Goal: Task Accomplishment & Management: Complete application form

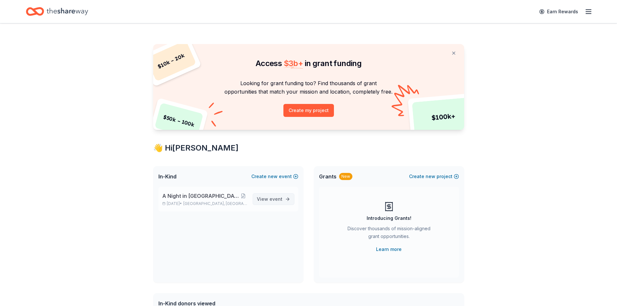
click at [262, 198] on span "View event" at bounding box center [270, 199] width 26 height 8
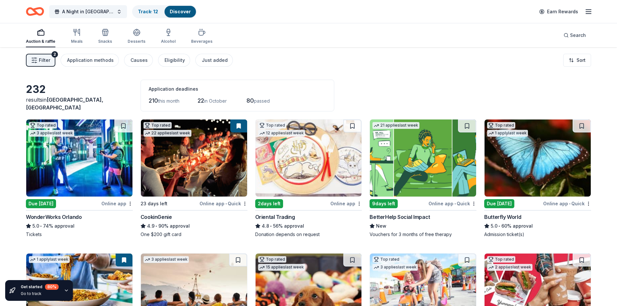
click at [41, 59] on span "Filter" at bounding box center [44, 60] width 11 height 8
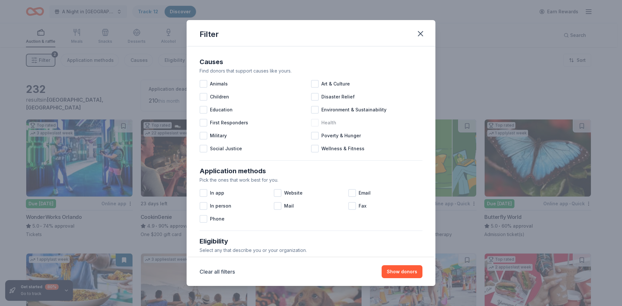
click at [312, 124] on div at bounding box center [315, 123] width 8 height 8
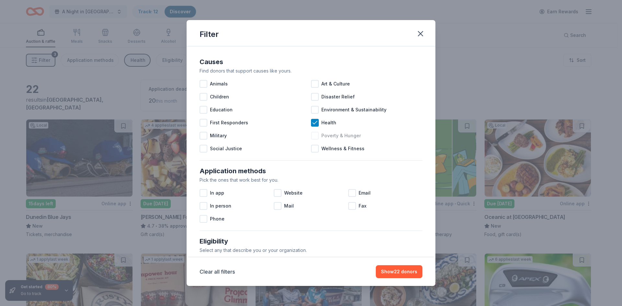
click at [312, 136] on div at bounding box center [315, 136] width 8 height 8
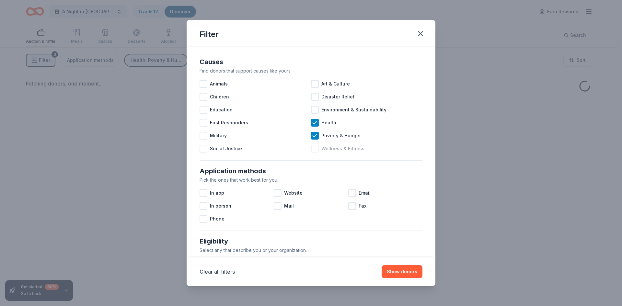
click at [312, 148] on div at bounding box center [315, 149] width 8 height 8
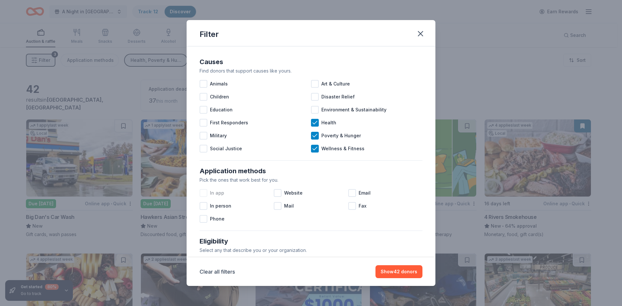
click at [204, 193] on div at bounding box center [204, 193] width 8 height 8
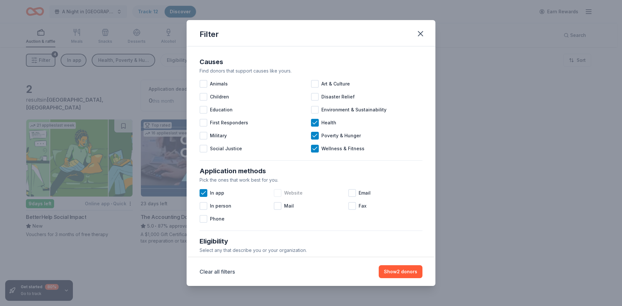
click at [276, 194] on div at bounding box center [278, 193] width 8 height 8
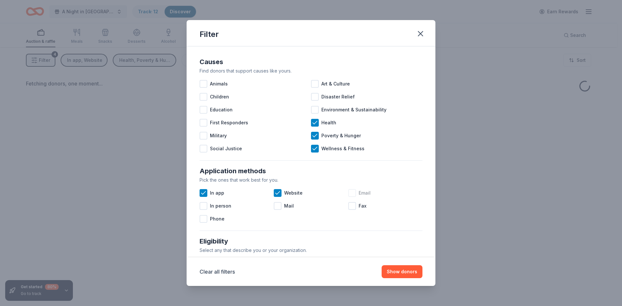
click at [349, 192] on div at bounding box center [352, 193] width 8 height 8
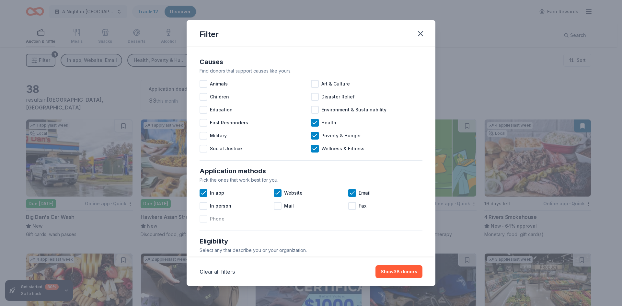
click at [205, 220] on div at bounding box center [204, 219] width 8 height 8
click at [403, 277] on button "Show 40 donors" at bounding box center [398, 271] width 47 height 13
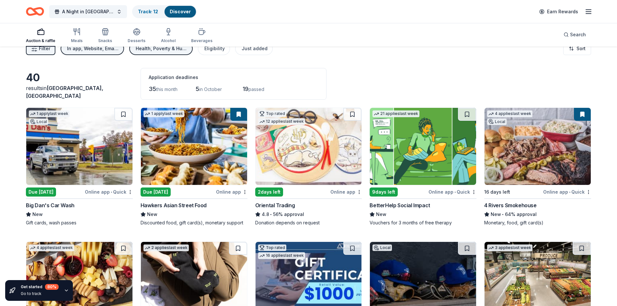
scroll to position [32, 0]
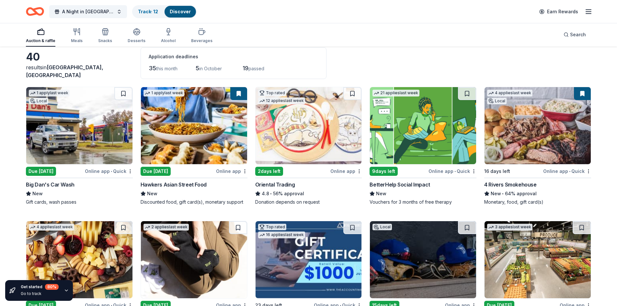
click at [568, 170] on div "Online app • Quick" at bounding box center [568, 171] width 48 height 8
click at [456, 171] on span "•" at bounding box center [455, 171] width 1 height 5
click at [232, 169] on div "Online app" at bounding box center [231, 171] width 31 height 8
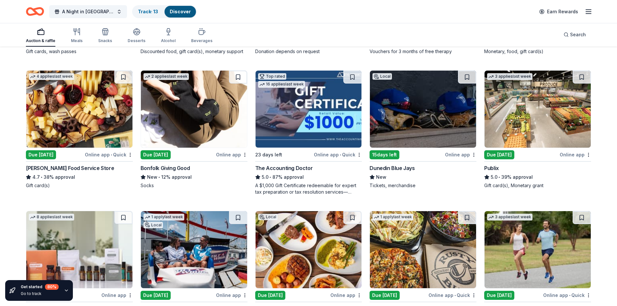
scroll to position [194, 0]
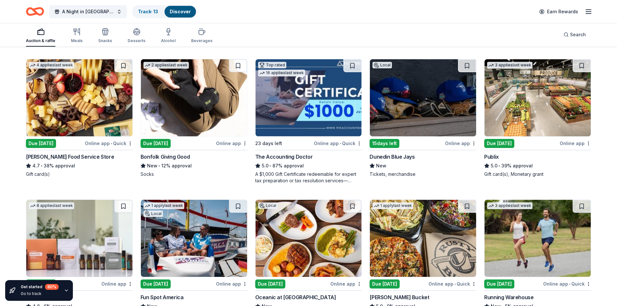
click at [116, 144] on div "Online app • Quick" at bounding box center [109, 143] width 48 height 8
click at [330, 142] on div "Online app • Quick" at bounding box center [338, 143] width 48 height 8
click at [95, 8] on span "A Night in Italy - That's Amore!" at bounding box center [88, 12] width 52 height 8
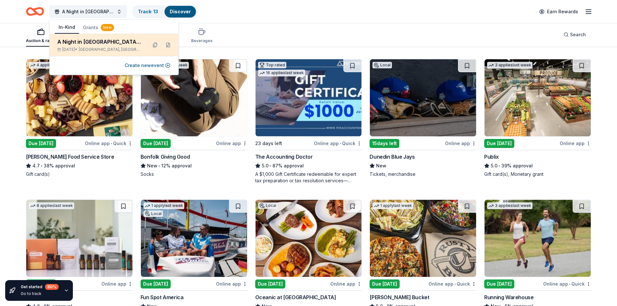
click at [109, 43] on div "A Night in Italy - That's Amore!" at bounding box center [99, 42] width 85 height 8
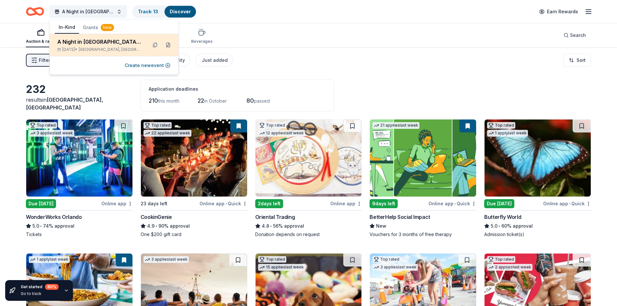
click at [169, 46] on button at bounding box center [168, 45] width 10 height 10
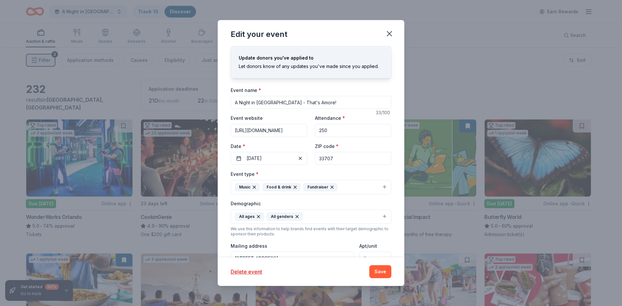
drag, startPoint x: 306, startPoint y: 105, endPoint x: 268, endPoint y: 103, distance: 38.0
click at [268, 103] on input "A Night in Italy - That's Amore!" at bounding box center [311, 102] width 161 height 13
click at [240, 102] on input "A Night in Italy" at bounding box center [311, 102] width 161 height 13
type input "Gulfport's Night in Italy"
click at [384, 273] on button "Save" at bounding box center [381, 271] width 22 height 13
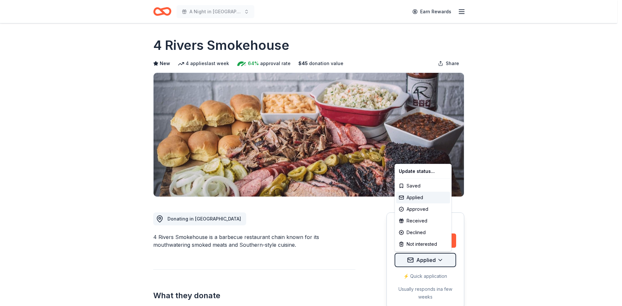
click at [440, 261] on html "A Night in [GEOGRAPHIC_DATA] - That's Amore! Earn Rewards Due [DATE] Share 4 Ri…" at bounding box center [311, 153] width 622 height 306
click at [541, 224] on html "A Night in [GEOGRAPHIC_DATA] - That's Amore! Earn Rewards Due [DATE] Share 4 Ri…" at bounding box center [311, 153] width 622 height 306
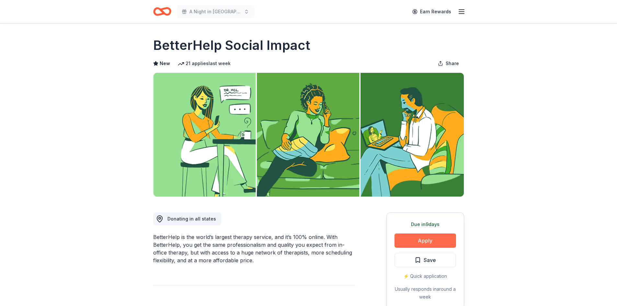
click at [434, 241] on button "Apply" at bounding box center [426, 241] width 62 height 14
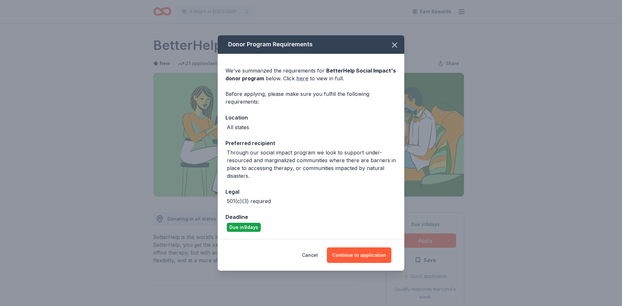
click at [302, 78] on link "here" at bounding box center [303, 79] width 12 height 8
click at [372, 253] on button "Continue to application" at bounding box center [359, 256] width 65 height 16
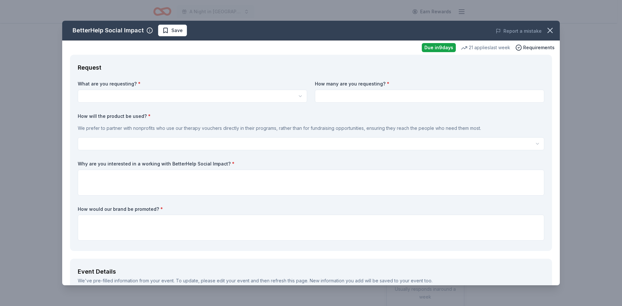
click at [89, 94] on html "A Night in Italy - That's Amore! Earn Rewards Due in 9 days Share BetterHelp So…" at bounding box center [311, 153] width 622 height 306
select select "Vouchers for 3 months of free therapy"
click at [346, 96] on input at bounding box center [429, 96] width 229 height 13
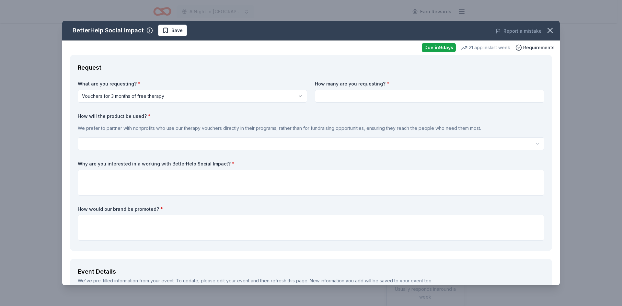
click at [329, 94] on input at bounding box center [429, 96] width 229 height 13
type input "3"
click at [339, 119] on label "How will the product be used? *" at bounding box center [311, 116] width 467 height 6
click at [96, 142] on html "A Night in Italy - That's Amore! Earn Rewards Due in 9 days Share BetterHelp So…" at bounding box center [311, 153] width 622 height 306
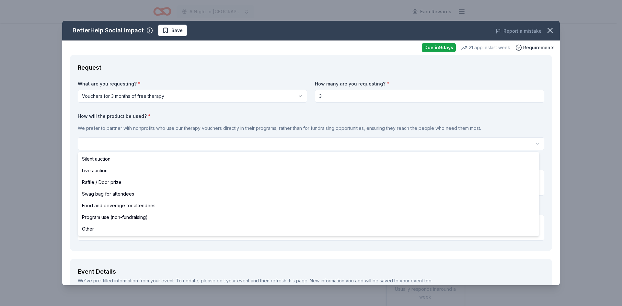
select select "swagBag"
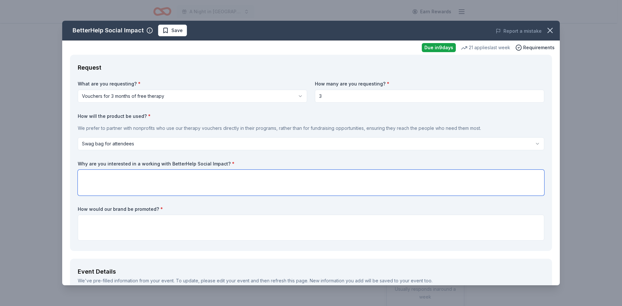
click at [89, 175] on textarea at bounding box center [311, 183] width 467 height 26
click at [78, 161] on label "Why are you interested in a working with BetterHelp Social Impact? *" at bounding box center [311, 164] width 467 height 6
drag, startPoint x: 78, startPoint y: 161, endPoint x: 180, endPoint y: 164, distance: 101.8
click at [180, 164] on label "Why are you interested in a working with BetterHelp Social Impact? *" at bounding box center [311, 164] width 467 height 6
drag, startPoint x: 249, startPoint y: 160, endPoint x: 80, endPoint y: 162, distance: 169.5
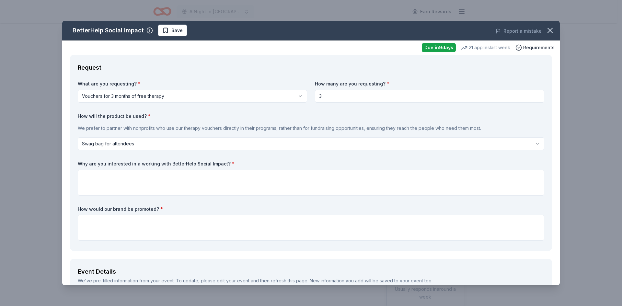
click at [80, 162] on div "What are you requesting? * Vouchers for 3 months of free therapy Vouchers for 3…" at bounding box center [311, 162] width 467 height 163
click at [94, 178] on textarea at bounding box center [311, 183] width 467 height 26
click at [162, 180] on textarea "the Gulfport Senior Foundation works with local business" at bounding box center [311, 183] width 467 height 26
click at [210, 177] on textarea "the Gulfport Senior Foundation partners with local business" at bounding box center [311, 183] width 467 height 26
click at [178, 177] on textarea "the Gulfport Senior Foundation partners with local business" at bounding box center [311, 183] width 467 height 26
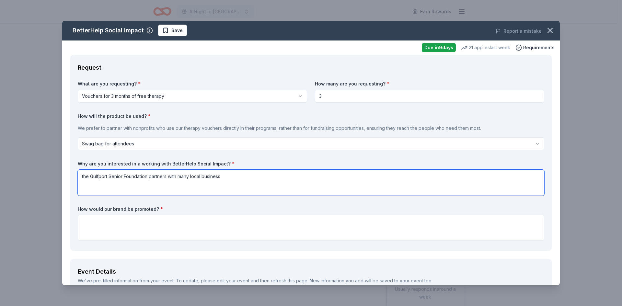
click at [227, 178] on textarea "the Gulfport Senior Foundation partners with many local business" at bounding box center [311, 183] width 467 height 26
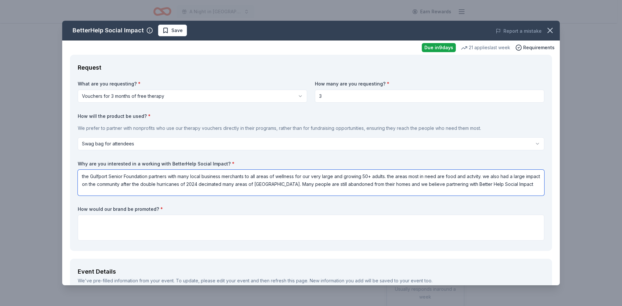
drag, startPoint x: 455, startPoint y: 185, endPoint x: 434, endPoint y: 187, distance: 21.2
click at [434, 187] on textarea "the Gulfport Senior Foundation partners with many local business merchants to a…" at bounding box center [311, 183] width 467 height 26
click at [533, 184] on textarea "the Gulfport Senior Foundation partners with many local business merchants to a…" at bounding box center [311, 183] width 467 height 26
type textarea "the Gulfport Senior Foundation partners with many local business merchants to a…"
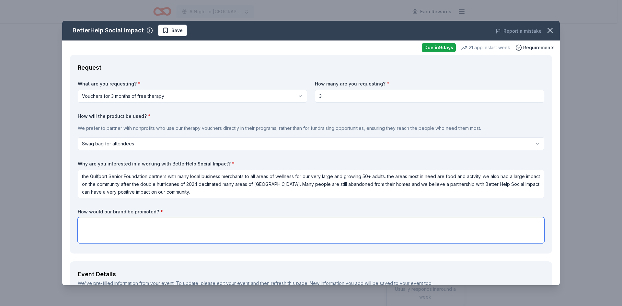
click at [99, 225] on textarea at bounding box center [311, 230] width 467 height 26
type textarea "The Gul"
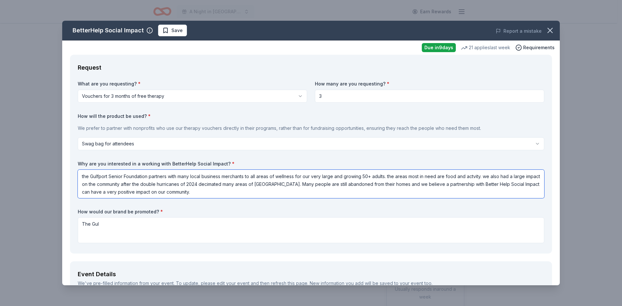
click at [150, 177] on textarea "the Gulfport Senior Foundation partners with many local business merchants to a…" at bounding box center [311, 184] width 467 height 29
type textarea "the Gulfport Senior Foundation (GSF) partners with many local business merchant…"
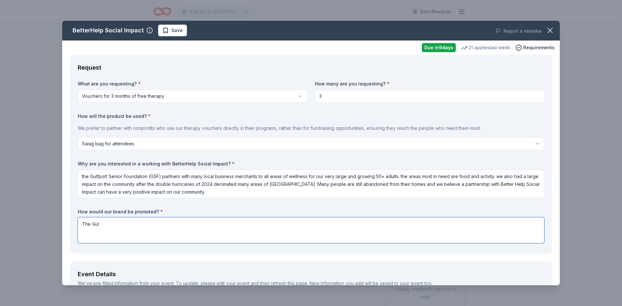
click at [100, 223] on textarea "The Gul" at bounding box center [311, 230] width 467 height 26
drag, startPoint x: 122, startPoint y: 225, endPoint x: 351, endPoint y: 228, distance: 229.5
click at [351, 228] on textarea "The GSF network has grown substantially in the past couple of years and are bec…" at bounding box center [311, 230] width 467 height 26
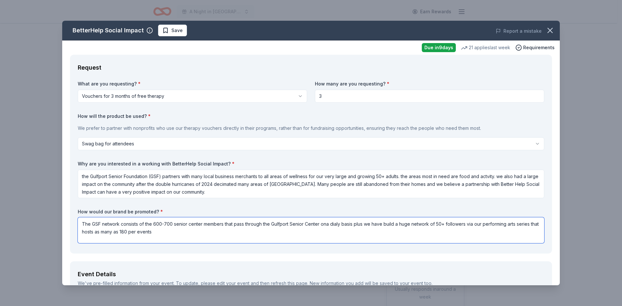
click at [147, 232] on textarea "The GSF network consists of the 600-700 senior center members that pass through…" at bounding box center [311, 230] width 467 height 26
click at [198, 232] on textarea "The GSF network consists of the 600-700 senior center members that pass through…" at bounding box center [311, 230] width 467 height 26
click at [162, 232] on textarea "The GSF network consists of the 600-700 senior center members that pass through…" at bounding box center [311, 230] width 467 height 26
click at [195, 232] on textarea "The GSF network consists of the 600-700 senior center members that pass through…" at bounding box center [311, 230] width 467 height 26
click at [255, 233] on textarea "The GSF network consists of the 600-700 senior center members that pass through…" at bounding box center [311, 230] width 467 height 26
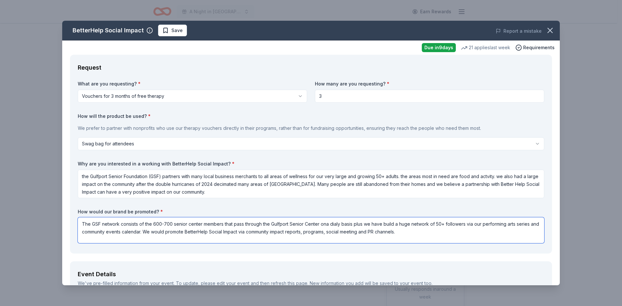
click at [315, 234] on textarea "The GSF network consists of the 600-700 senior center members that pass through…" at bounding box center [311, 230] width 467 height 26
drag, startPoint x: 382, startPoint y: 233, endPoint x: 372, endPoint y: 232, distance: 10.5
click at [372, 232] on textarea "The GSF network consists of the 600-700 senior center members that pass through…" at bounding box center [311, 230] width 467 height 26
click at [449, 237] on textarea "The GSF network consists of the 600-700 senior center members that pass through…" at bounding box center [311, 230] width 467 height 26
click at [315, 232] on textarea "The GSF network consists of the 600-700 senior center members that pass through…" at bounding box center [311, 230] width 467 height 26
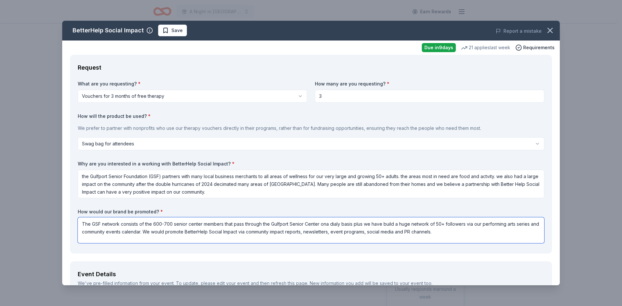
click at [442, 234] on textarea "The GSF network consists of the 600-700 senior center members that pass through…" at bounding box center [311, 230] width 467 height 26
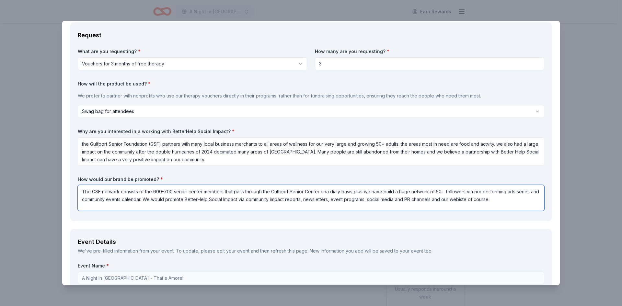
scroll to position [65, 0]
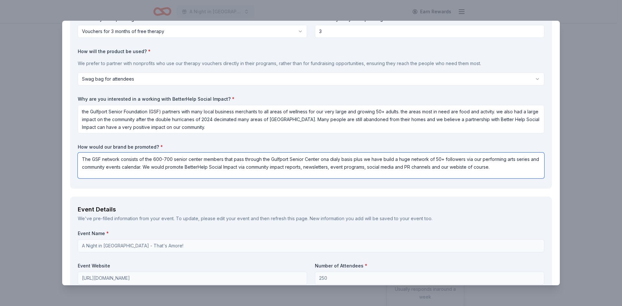
type textarea "The GSF network consists of the 600-700 senior center members that pass through…"
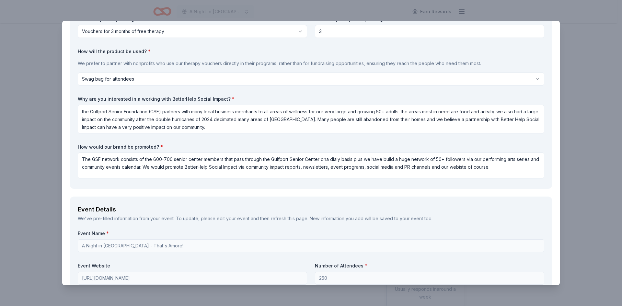
click at [78, 232] on label "Event Name *" at bounding box center [311, 233] width 467 height 6
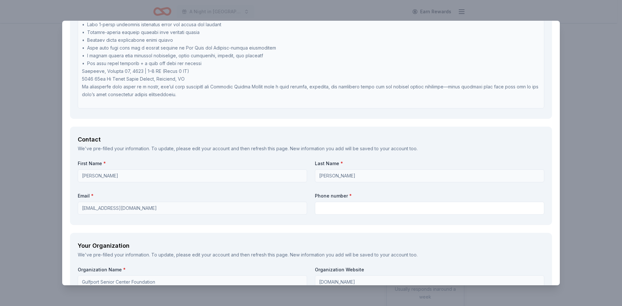
scroll to position [454, 0]
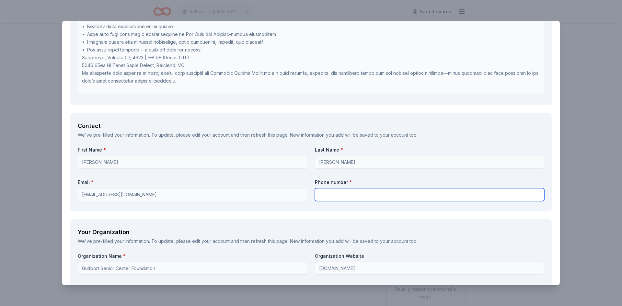
click at [321, 195] on input "text" at bounding box center [429, 194] width 229 height 13
type input "7274541181"
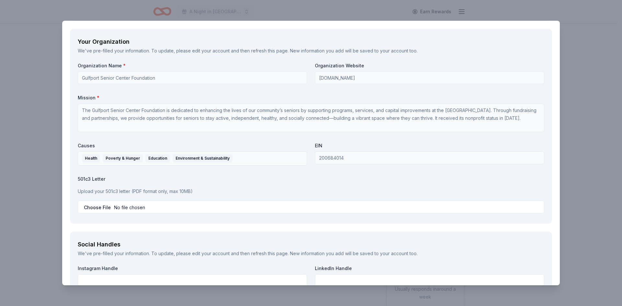
scroll to position [681, 0]
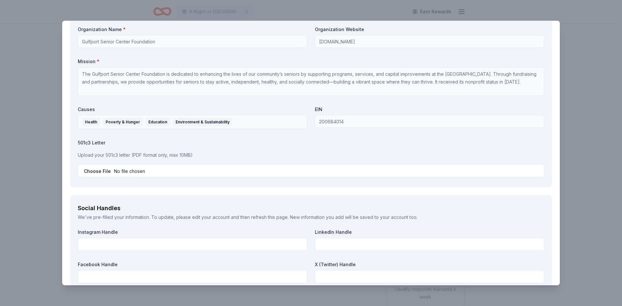
click at [104, 154] on p "Upload your 501c3 letter (PDF format only, max 10MB)" at bounding box center [311, 155] width 467 height 8
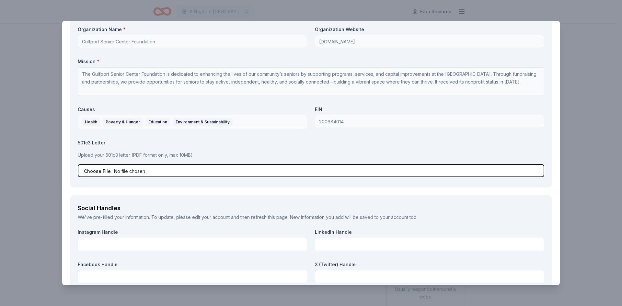
click at [102, 169] on input "file" at bounding box center [311, 170] width 467 height 13
click at [91, 170] on input "file" at bounding box center [311, 170] width 467 height 13
type input "C:\fakepath\IRS Determination Letter.pdf"
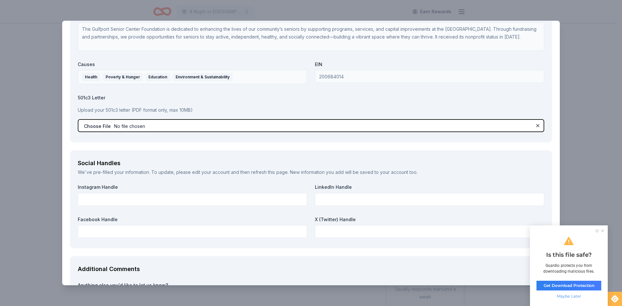
scroll to position [745, 0]
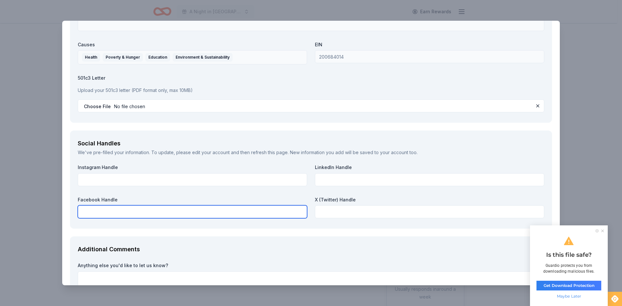
paste input "https://www.facebook.com/GulfportSeniors"
type input "https://www.facebook.com/GulfportSeniors"
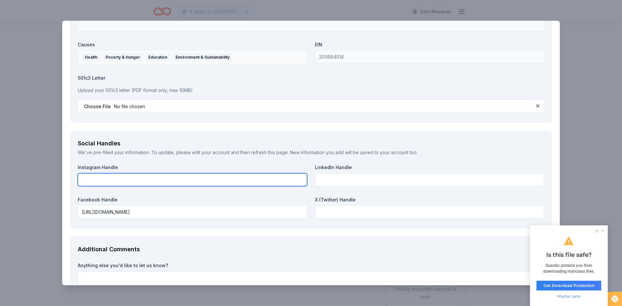
click at [107, 177] on input "text" at bounding box center [192, 179] width 229 height 13
paste input "https://www.instagram.com/gulfportseniors/"
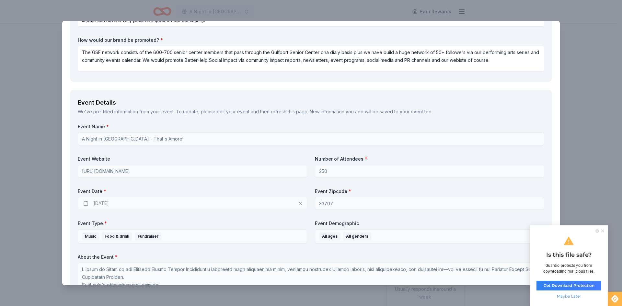
scroll to position [121, 0]
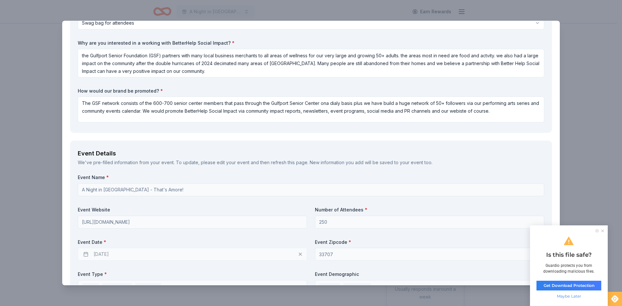
type input "https://www.instagram.com/gulfportseniors/"
click at [248, 111] on textarea "The GSF network consists of the 600-700 senior center members that pass through…" at bounding box center [311, 110] width 467 height 26
type textarea "The GSF network consists of the 600-700 senior center members that pass through…"
click at [98, 72] on textarea "the Gulfport Senior Foundation (GSF) partners with many local business merchant…" at bounding box center [311, 63] width 467 height 29
click at [170, 73] on textarea "the Gulfport Senior Foundation (GSF) partners with many local business merchant…" at bounding box center [311, 63] width 467 height 29
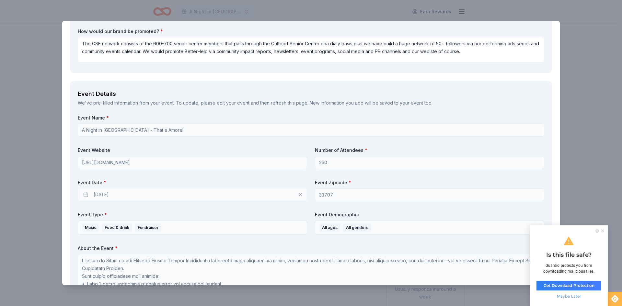
scroll to position [186, 0]
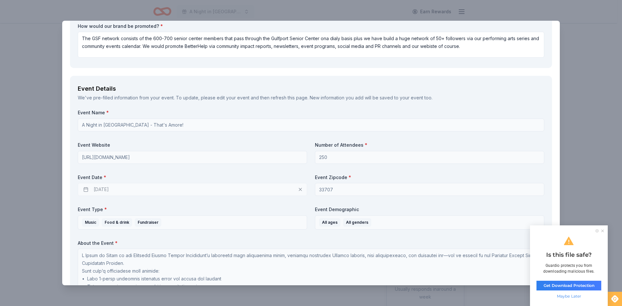
type textarea "the Gulfport Senior Foundation (GSF) partners with many local business merchant…"
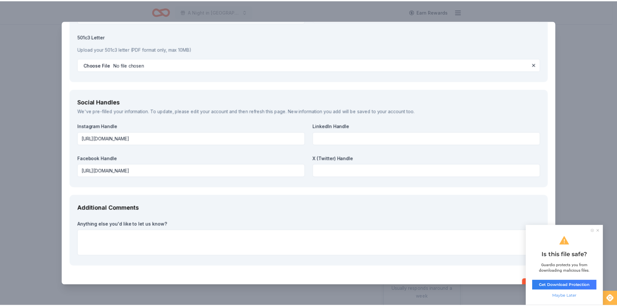
scroll to position [802, 0]
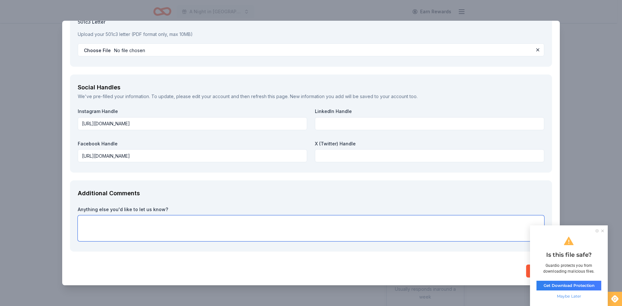
click at [82, 221] on textarea at bounding box center [311, 229] width 467 height 26
click at [266, 224] on textarea "The City of Gulfport has made a long-term committment to renovate and expand th…" at bounding box center [311, 229] width 467 height 26
click at [288, 223] on textarea "The City of Gulfport has made a long-term committment to renovate and expand th…" at bounding box center [311, 229] width 467 height 26
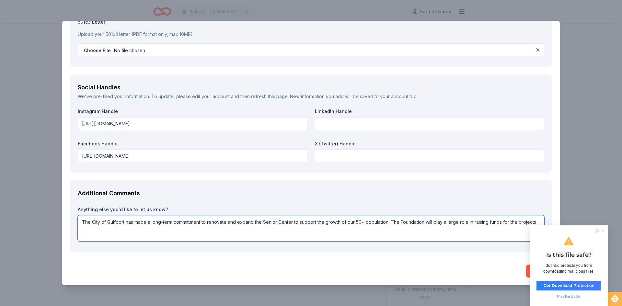
click at [83, 229] on textarea "The City of Gulfport has made a long-term committment to renovate and expand th…" at bounding box center [311, 229] width 467 height 26
click at [142, 228] on textarea "The City of Gulfport has made a long-term committment to renovate and expand th…" at bounding box center [311, 229] width 467 height 26
click at [125, 228] on textarea "The City of Gulfport has made a long-term committment to renovate and expand th…" at bounding box center [311, 229] width 467 height 26
click at [214, 232] on textarea "The City of Gulfport has made a long-term committment to renovate and expand th…" at bounding box center [311, 229] width 467 height 26
type textarea "The City of Gulfport has made a long-term committment to renovate and expand th…"
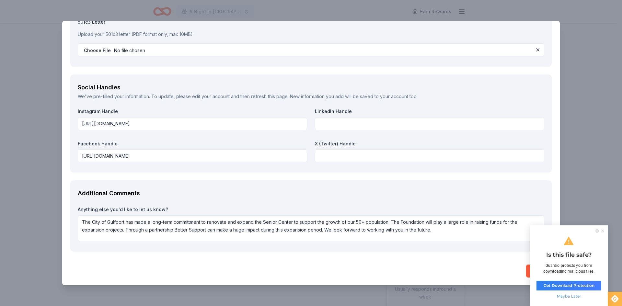
click at [603, 229] on ul at bounding box center [600, 230] width 15 height 3
click at [603, 231] on icon at bounding box center [603, 231] width 3 height 3
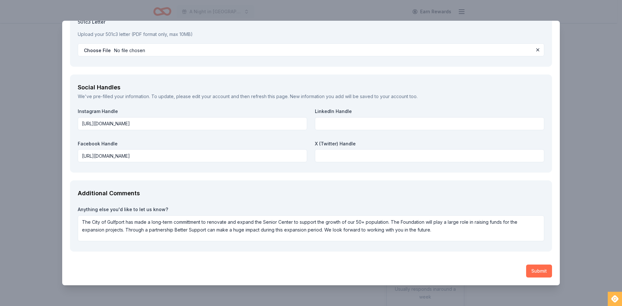
click at [536, 272] on button "Submit" at bounding box center [539, 271] width 26 height 13
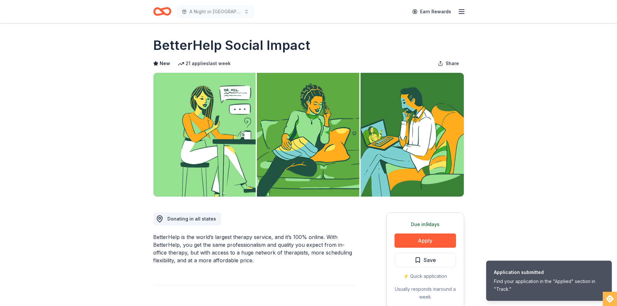
scroll to position [0, 0]
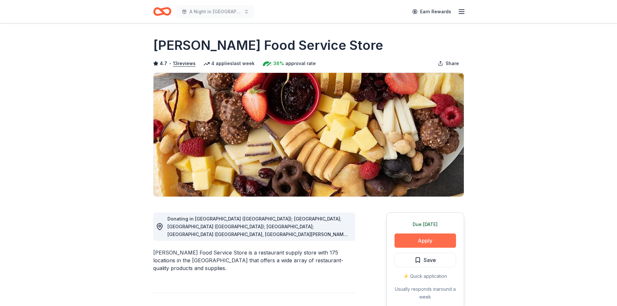
click at [418, 244] on button "Apply" at bounding box center [426, 241] width 62 height 14
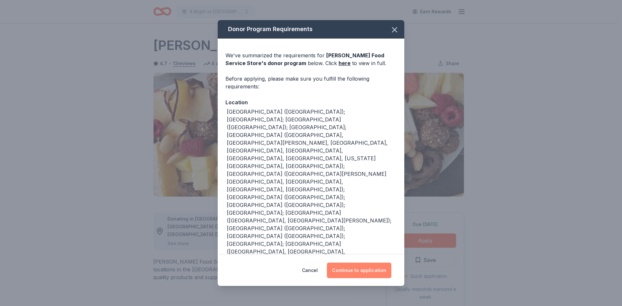
click at [361, 267] on button "Continue to application" at bounding box center [359, 271] width 65 height 16
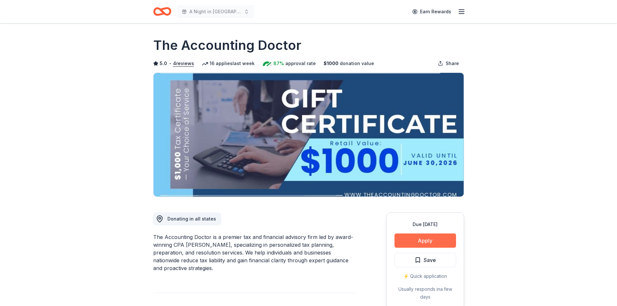
click at [431, 241] on button "Apply" at bounding box center [426, 241] width 62 height 14
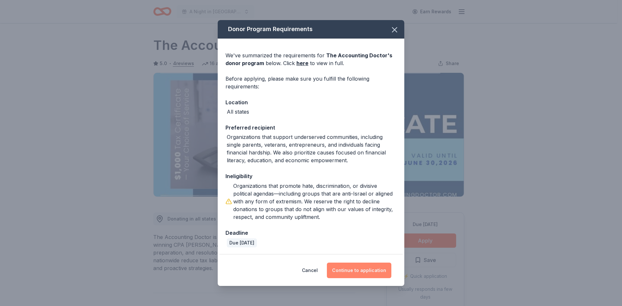
click at [359, 272] on button "Continue to application" at bounding box center [359, 271] width 65 height 16
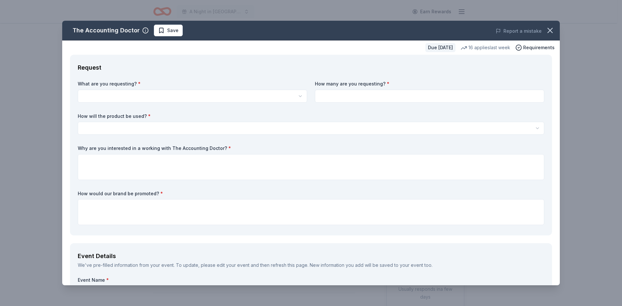
click at [90, 96] on html "A Night in Italy - That's Amore! Earn Rewards Due in 23 days Share The Accounti…" at bounding box center [311, 153] width 622 height 306
select select "A $1,000 Gift Certificate redeemable for expert tax preparation or tax resoluti…"
click at [349, 95] on input at bounding box center [429, 96] width 229 height 13
type input "1"
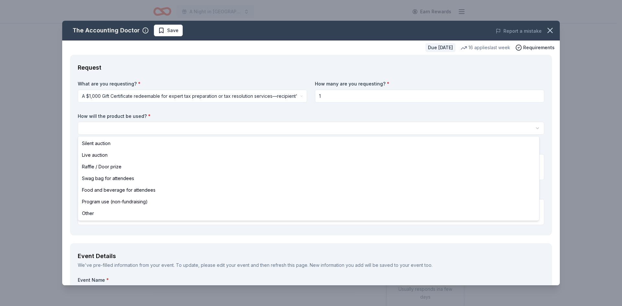
click at [99, 130] on html "A Night in Italy - That's Amore! Earn Rewards Due in 23 days Share The Accounti…" at bounding box center [311, 153] width 622 height 306
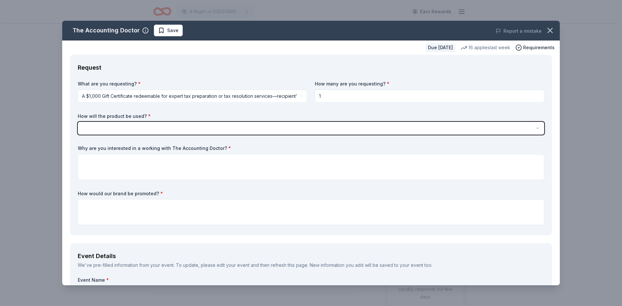
click at [98, 126] on html "A Night in Italy - That's Amore! Earn Rewards Due in 23 days Share The Accounti…" at bounding box center [311, 153] width 622 height 306
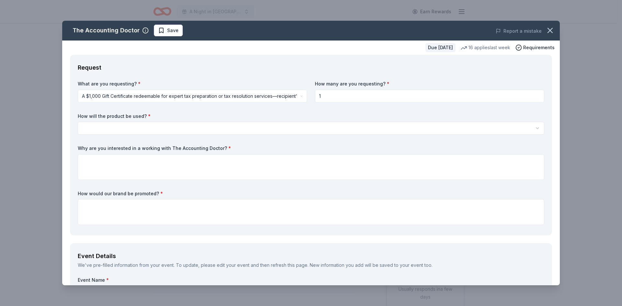
click at [102, 124] on html "A Night in Italy - That's Amore! Earn Rewards Due in 23 days Share The Accounti…" at bounding box center [311, 153] width 622 height 306
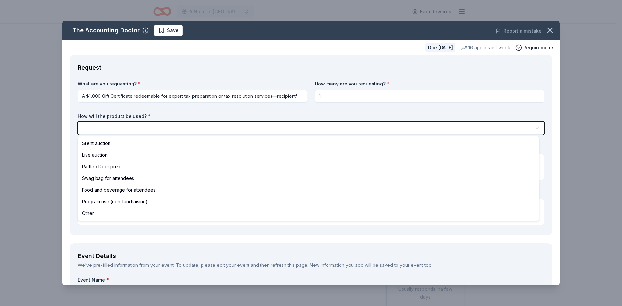
drag, startPoint x: 101, startPoint y: 127, endPoint x: 370, endPoint y: 41, distance: 282.3
click at [101, 126] on html "A Night in Italy - That's Amore! Earn Rewards Due in 23 days Share The Accounti…" at bounding box center [311, 153] width 622 height 306
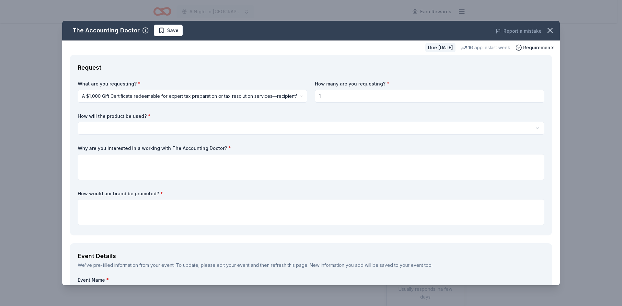
click at [105, 126] on html "A Night in Italy - That's Amore! Earn Rewards Due in 23 days Share The Accounti…" at bounding box center [311, 153] width 622 height 306
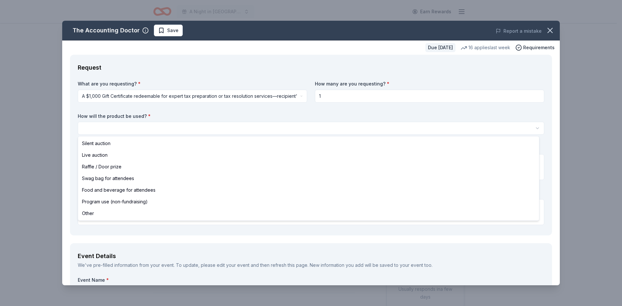
select select "other"
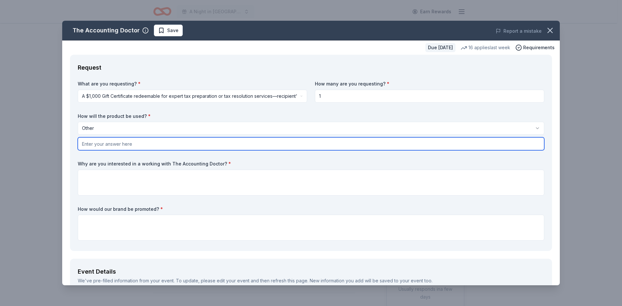
click at [98, 144] on input "text" at bounding box center [311, 143] width 467 height 13
type input "The Gulfport Senior Center is in need"
drag, startPoint x: 149, startPoint y: 145, endPoint x: 68, endPoint y: 145, distance: 80.7
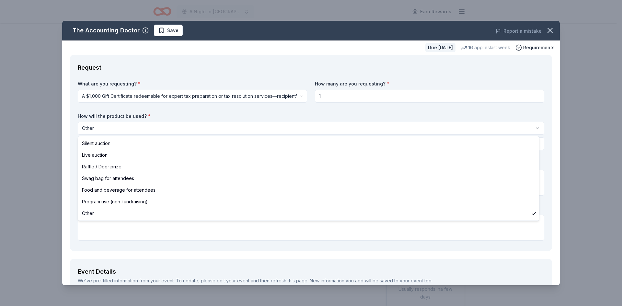
click at [96, 124] on html "A Night in Italy - That's Amore! Earn Rewards Due in 23 days Share The Accounti…" at bounding box center [311, 153] width 622 height 306
select select "swagBag"
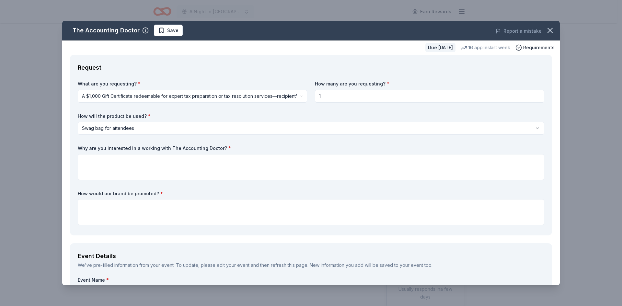
click at [323, 97] on input "1" at bounding box center [429, 96] width 229 height 13
type input "5"
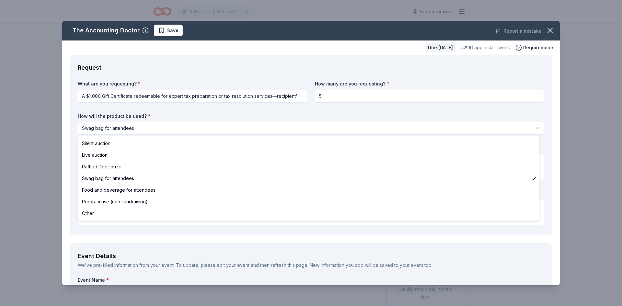
click at [155, 129] on html "A Night in Italy - That's Amore! Earn Rewards Due in 23 days Share The Accounti…" at bounding box center [311, 153] width 622 height 306
select select "programUse"
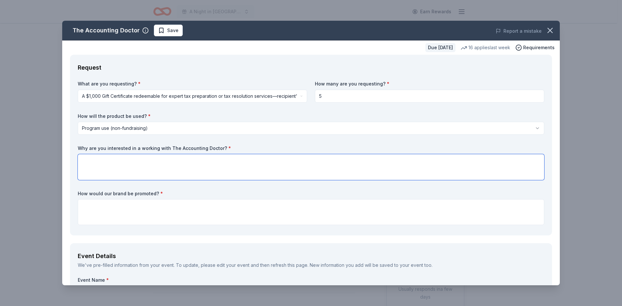
click at [91, 159] on textarea at bounding box center [311, 167] width 467 height 26
drag, startPoint x: 151, startPoint y: 161, endPoint x: 168, endPoint y: 163, distance: 17.3
click at [168, 163] on textarea "The Gulfport Senior Foundation provides services" at bounding box center [311, 167] width 467 height 26
click at [224, 159] on textarea "The Gulfport Senior Foundation advises and provides services" at bounding box center [311, 167] width 467 height 26
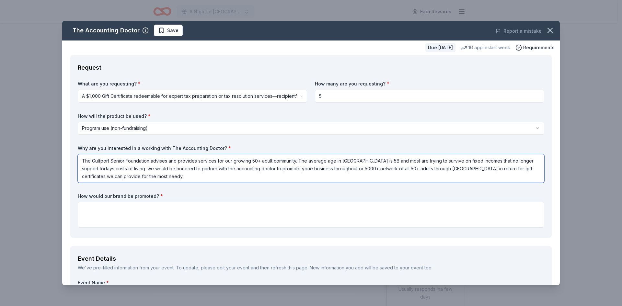
type textarea "The Gulfport Senior Foundation advises and provides services for our growing 50…"
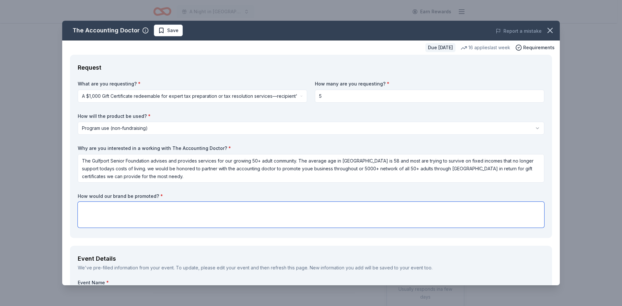
click at [90, 205] on textarea at bounding box center [311, 215] width 467 height 26
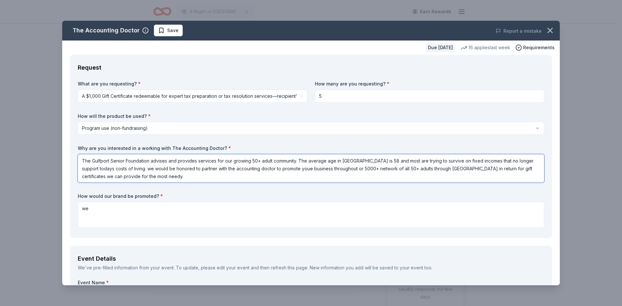
scroll to position [1, 0]
drag, startPoint x: 83, startPoint y: 161, endPoint x: 181, endPoint y: 178, distance: 99.1
click at [181, 178] on textarea "The Gulfport Senior Foundation advises and provides services for our growing 50…" at bounding box center [311, 168] width 467 height 29
drag, startPoint x: 90, startPoint y: 210, endPoint x: 82, endPoint y: 209, distance: 7.5
click at [82, 209] on textarea "we" at bounding box center [311, 215] width 467 height 26
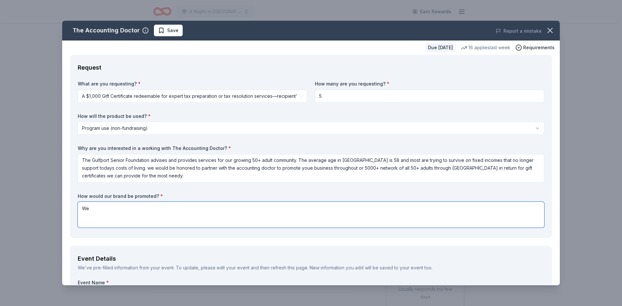
type textarea "W"
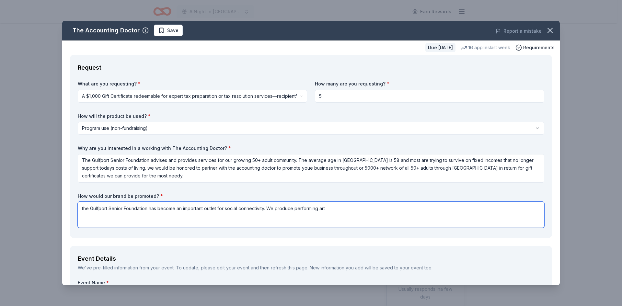
click at [295, 210] on textarea "the Gulfport Senior Foundation has become an important outlet for social connec…" at bounding box center [311, 215] width 467 height 26
click at [336, 208] on textarea "the Gulfport Senior Foundation has become an important outlet for social connec…" at bounding box center [311, 215] width 467 height 26
click at [300, 209] on textarea "the Gulfport Senior Foundation has become an important outlet for social connec…" at bounding box center [311, 215] width 467 height 26
click at [330, 209] on textarea "the Gulfport Senior Foundation has become an important outlet for social connec…" at bounding box center [311, 215] width 467 height 26
click at [391, 207] on textarea "the Gulfport Senior Foundation has become an important outlet for social connec…" at bounding box center [311, 215] width 467 height 26
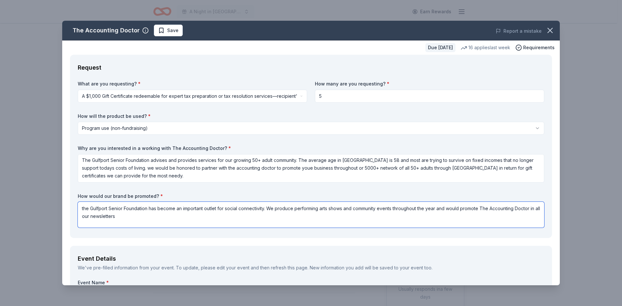
click at [94, 217] on textarea "the Gulfport Senior Foundation has become an important outlet for social connec…" at bounding box center [311, 215] width 467 height 26
click at [120, 217] on textarea "the Gulfport Senior Foundation has become an important outlet for social connec…" at bounding box center [311, 215] width 467 height 26
drag, startPoint x: 81, startPoint y: 206, endPoint x: 256, endPoint y: 223, distance: 175.5
click at [256, 223] on textarea "the Gulfport Senior Foundation has become an important outlet for social connec…" at bounding box center [311, 215] width 467 height 26
type textarea "the Gulfport Senior Foundation has become an important outlet for social connec…"
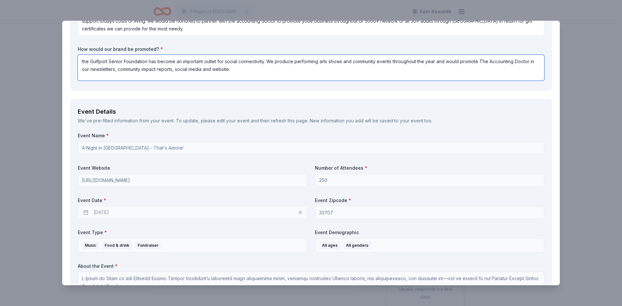
scroll to position [162, 0]
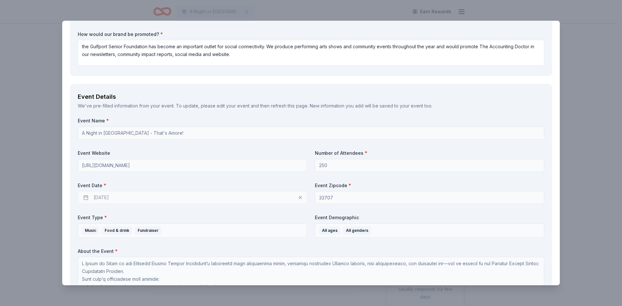
click at [86, 197] on div "10/24/2025" at bounding box center [192, 197] width 229 height 13
drag, startPoint x: 96, startPoint y: 198, endPoint x: 102, endPoint y: 198, distance: 6.5
click at [98, 198] on div "10/24/2025" at bounding box center [192, 197] width 229 height 13
click at [105, 198] on div "10/24/2025" at bounding box center [192, 197] width 229 height 13
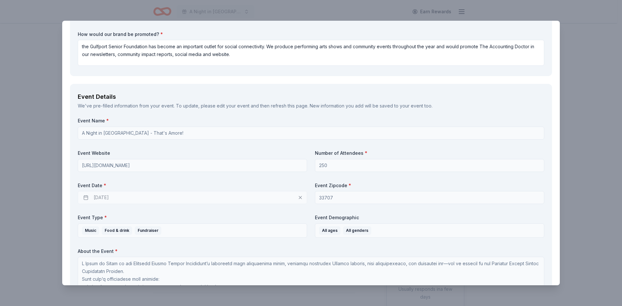
drag, startPoint x: 111, startPoint y: 198, endPoint x: 115, endPoint y: 198, distance: 4.5
click at [113, 198] on div "10/24/2025" at bounding box center [192, 197] width 229 height 13
click at [125, 198] on div "10/24/2025" at bounding box center [192, 197] width 229 height 13
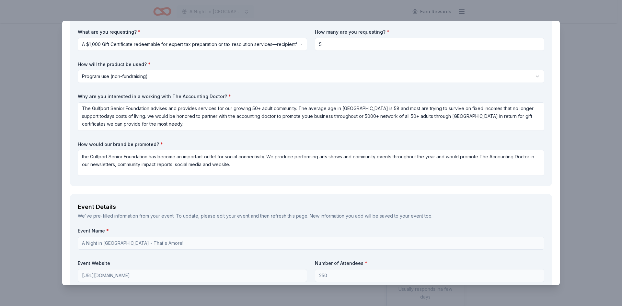
scroll to position [0, 0]
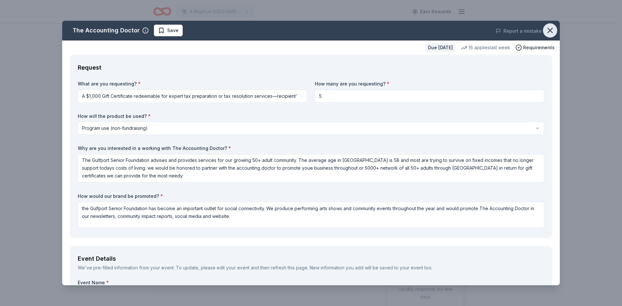
click at [546, 31] on icon "button" at bounding box center [550, 30] width 9 height 9
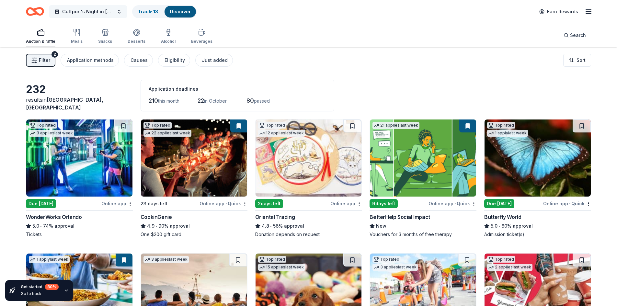
click at [95, 13] on span "Gulfport's Night in [GEOGRAPHIC_DATA]" at bounding box center [88, 12] width 52 height 8
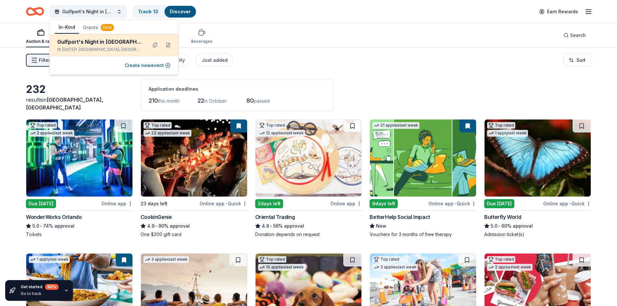
click at [99, 45] on div "Gulfport's Night in [GEOGRAPHIC_DATA]" at bounding box center [99, 42] width 85 height 8
click at [109, 42] on div "Gulfport's Night in [GEOGRAPHIC_DATA]" at bounding box center [99, 42] width 85 height 8
click at [168, 44] on button at bounding box center [168, 45] width 10 height 10
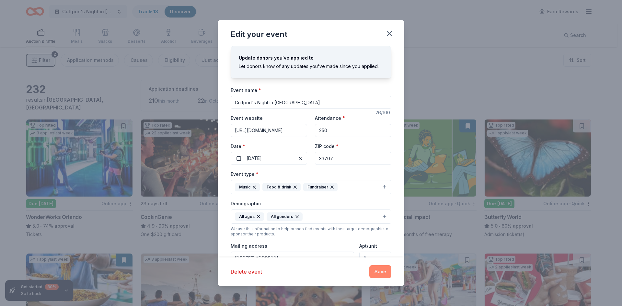
click at [380, 274] on button "Save" at bounding box center [381, 271] width 22 height 13
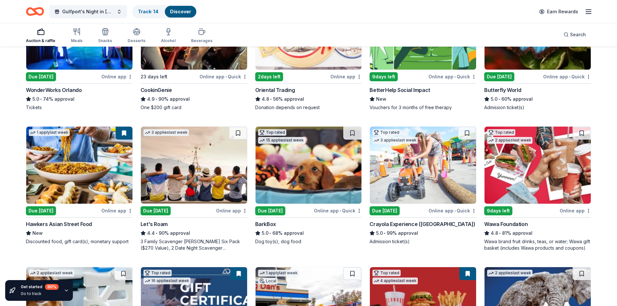
scroll to position [130, 0]
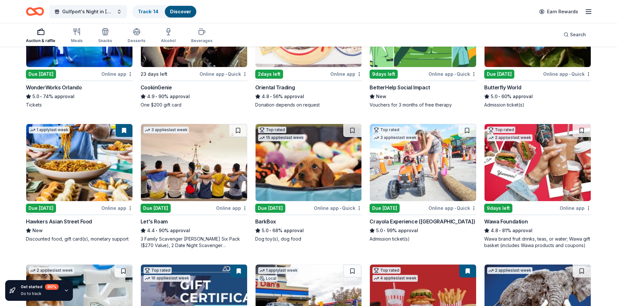
click at [115, 208] on div "Online app" at bounding box center [116, 208] width 31 height 8
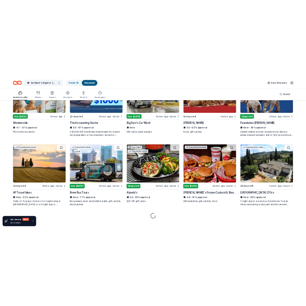
scroll to position [405, 0]
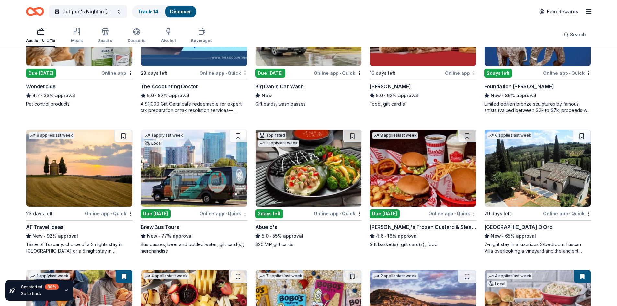
click at [107, 214] on div "Online app • Quick" at bounding box center [109, 214] width 48 height 8
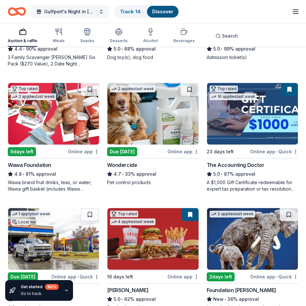
click at [81, 12] on span "Gulfport's Night in Italy" at bounding box center [70, 12] width 52 height 8
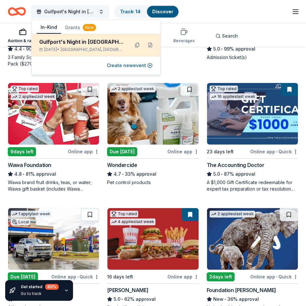
click at [88, 41] on div "Gulfport's Night in Italy" at bounding box center [81, 42] width 85 height 8
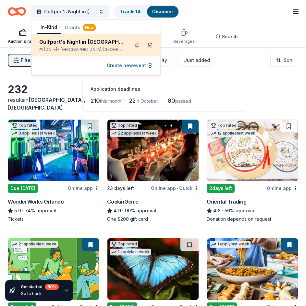
click at [145, 45] on button at bounding box center [150, 45] width 10 height 10
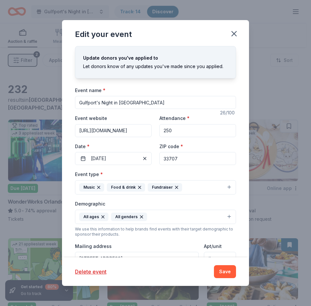
click at [129, 101] on input "Gulfport's Night in Italy" at bounding box center [155, 102] width 161 height 13
click at [131, 102] on input "Gulfport's Night in Italy October 25" at bounding box center [155, 102] width 161 height 13
type input "Gulfport's Night in [GEOGRAPHIC_DATA] - [DATE]"
click at [106, 158] on button "10/25/2025" at bounding box center [113, 158] width 76 height 13
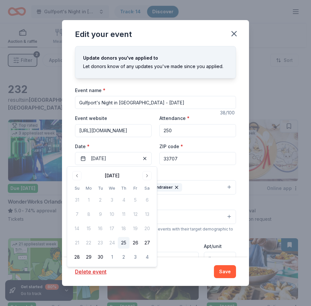
click at [150, 158] on div "Event website https://www.zeffy.com/en-US/ticketing/night-in-italy--2025 Attend…" at bounding box center [155, 139] width 161 height 51
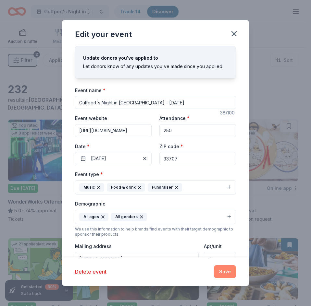
click at [223, 271] on button "Save" at bounding box center [225, 271] width 22 height 13
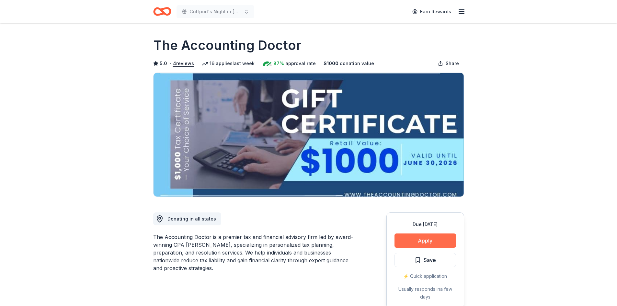
click at [438, 241] on button "Apply" at bounding box center [426, 241] width 62 height 14
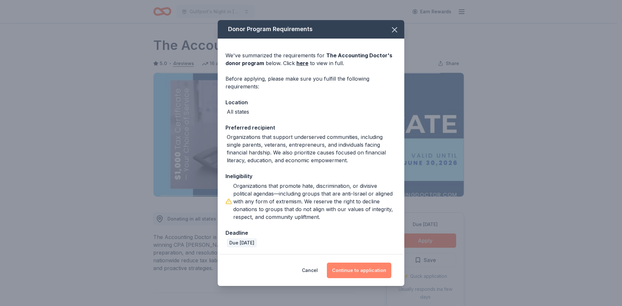
click at [359, 267] on button "Continue to application" at bounding box center [359, 271] width 65 height 16
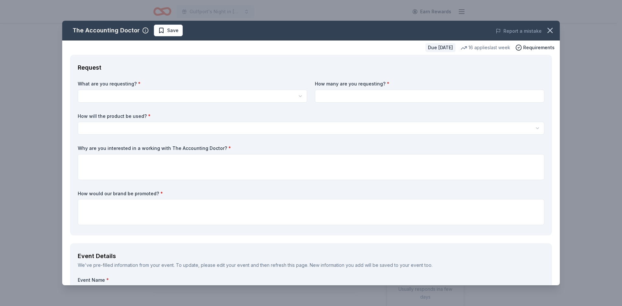
click at [95, 94] on html "Gulfport's Night in [GEOGRAPHIC_DATA] Earn Rewards Due [DATE] Share The Account…" at bounding box center [311, 153] width 622 height 306
select select "A $1,000 Gift Certificate redeemable for expert tax preparation or tax resoluti…"
click at [332, 95] on input at bounding box center [429, 96] width 229 height 13
type input "5"
click at [96, 125] on html "Gulfport's Night in [GEOGRAPHIC_DATA] Earn Rewards Due [DATE] Share The Account…" at bounding box center [311, 153] width 622 height 306
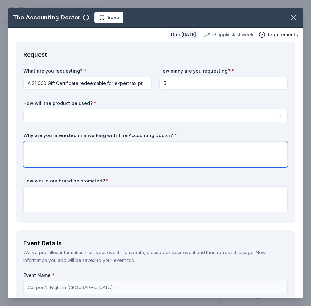
click at [34, 147] on textarea at bounding box center [155, 154] width 264 height 26
paste textarea "The Gulfport Senior Foundation advises and provides services for our growing 50…"
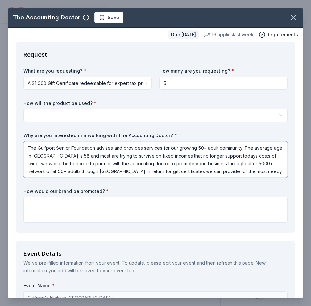
type textarea "The Gulfport Senior Foundation advises and provides services for our growing 50…"
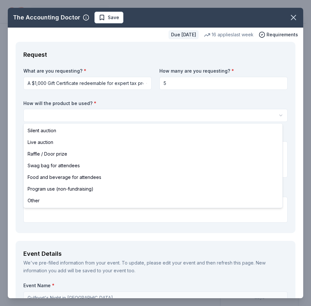
click at [39, 114] on html "Gulfport's Night in Italy Earn Rewards Due in 23 days Share The Accounting Doct…" at bounding box center [155, 153] width 311 height 306
select select "programUse"
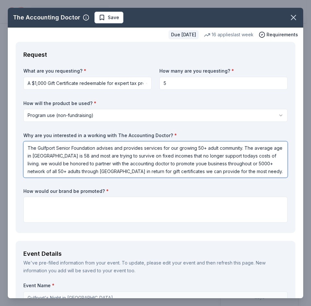
scroll to position [1, 0]
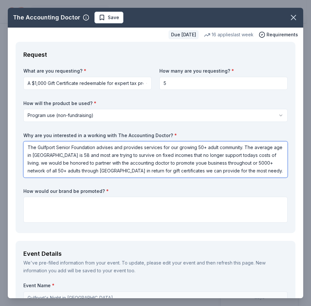
click at [109, 163] on textarea "The Gulfport Senior Foundation advises and provides services for our growing 50…" at bounding box center [155, 159] width 264 height 36
click at [120, 163] on textarea "The Gulfport Senior Foundation advises and provides services for our growing 50…" at bounding box center [155, 159] width 264 height 36
click at [147, 164] on textarea "The Gulfport Senior Foundation advises and provides services for our growing 50…" at bounding box center [155, 159] width 264 height 36
click at [194, 164] on textarea "The Gulfport Senior Foundation advises and provides services for our growing 50…" at bounding box center [155, 159] width 264 height 36
type textarea "The Gulfport Senior Foundation advises and provides services for our growing 50…"
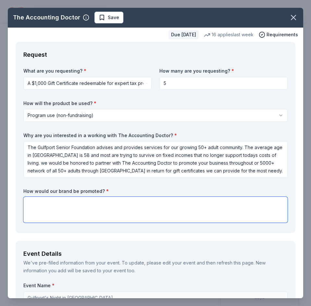
click at [44, 206] on textarea at bounding box center [155, 210] width 264 height 26
click at [41, 200] on textarea at bounding box center [155, 210] width 264 height 26
paste textarea "the Gulfport Senior Foundation has become an important outlet for social connec…"
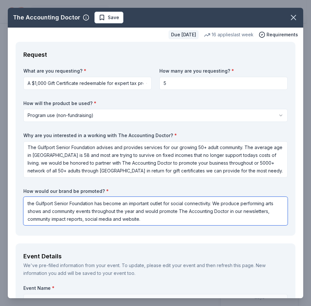
type textarea "the Gulfport Senior Foundation has become an important outlet for social connec…"
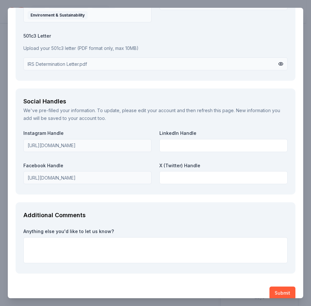
scroll to position [813, 0]
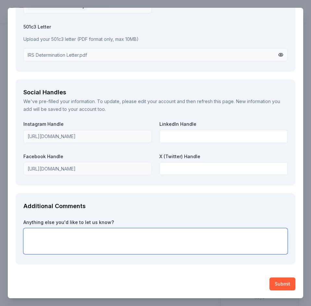
click at [47, 238] on textarea at bounding box center [155, 241] width 264 height 26
click at [38, 238] on textarea at bounding box center [155, 241] width 264 height 26
paste textarea "Due to the double hurricanes that hit us hard in 2024 the City of Gulfport lean…"
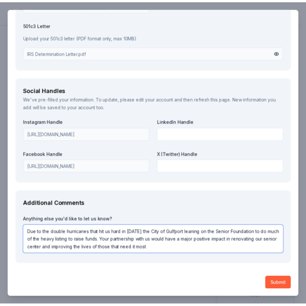
scroll to position [815, 0]
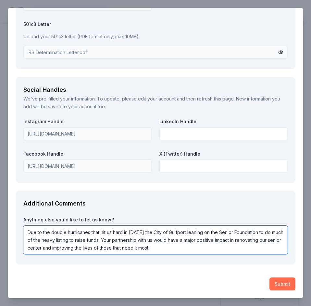
type textarea "Due to the double hurricanes that hit us hard in 2024 the City of Gulfport lean…"
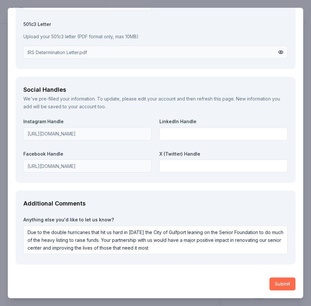
click at [276, 281] on button "Submit" at bounding box center [282, 283] width 26 height 13
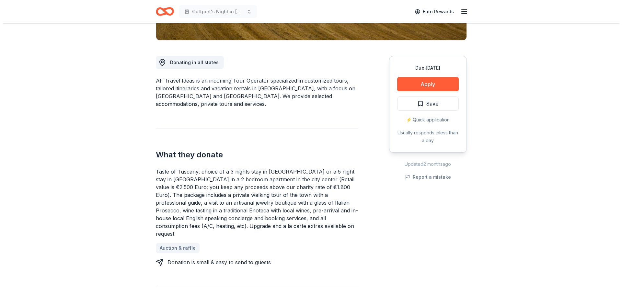
scroll to position [130, 0]
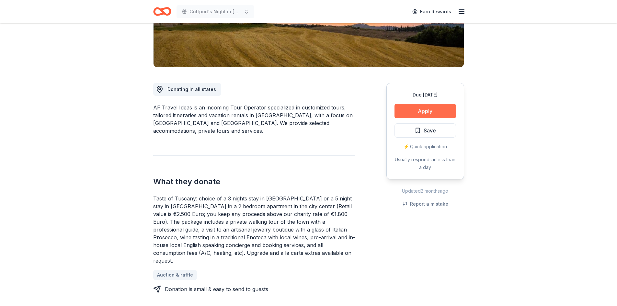
click at [432, 110] on button "Apply" at bounding box center [426, 111] width 62 height 14
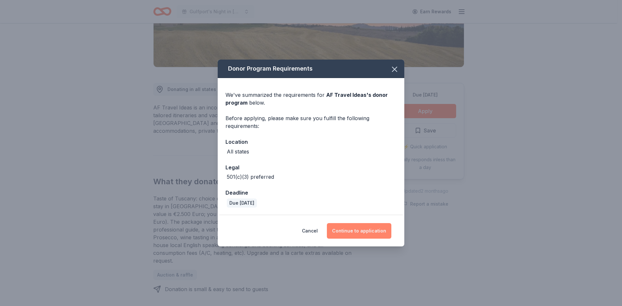
click at [365, 229] on button "Continue to application" at bounding box center [359, 231] width 65 height 16
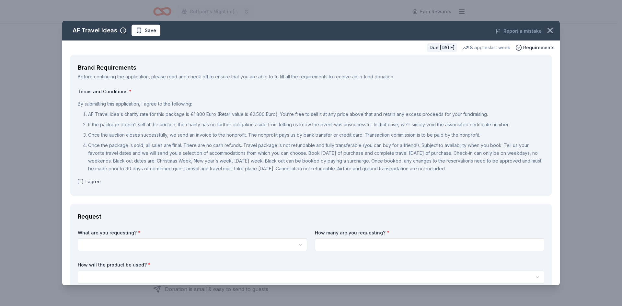
click at [80, 182] on button "button" at bounding box center [80, 181] width 5 height 5
checkbox input "true"
click at [100, 177] on html "Gulfport's Night in Italy Earn Rewards Due in 23 days Share AF Travel Ideas New…" at bounding box center [311, 23] width 622 height 306
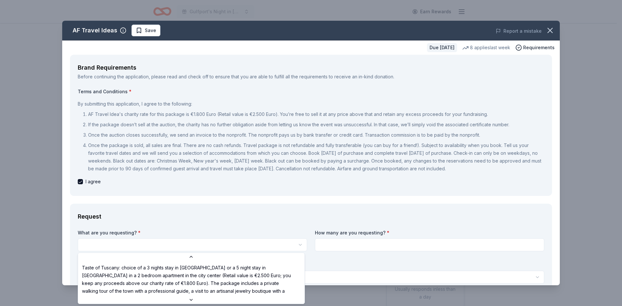
scroll to position [1, 0]
select select "Taste of Tuscany: choice of a 3 nights stay in Florence or a 5 night stay in Co…"
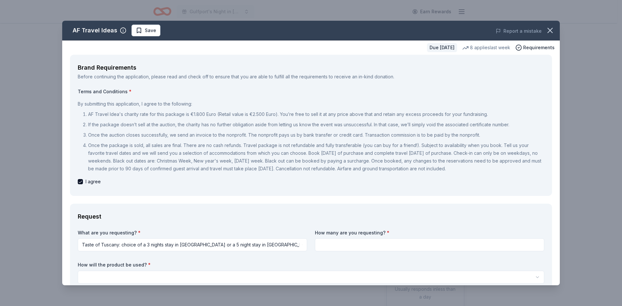
click at [346, 246] on input at bounding box center [429, 245] width 229 height 13
type input "3"
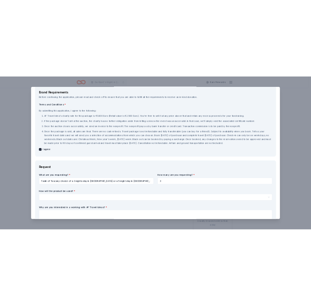
scroll to position [162, 0]
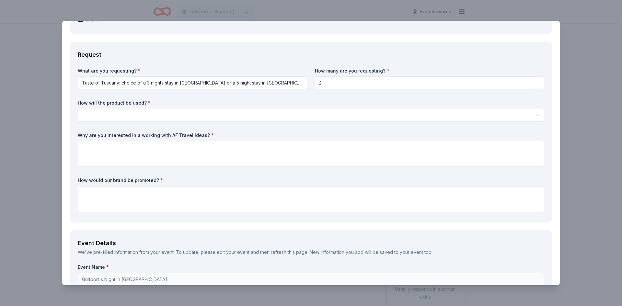
click at [99, 112] on html "Gulfport's Night in Italy Earn Rewards Due in 23 days Share AF Travel Ideas New…" at bounding box center [311, 153] width 622 height 306
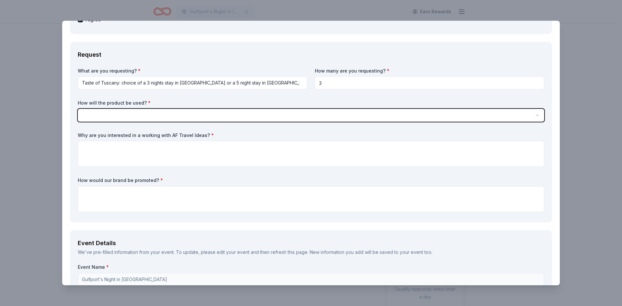
click at [319, 85] on html "Gulfport's Night in Italy Earn Rewards Due in 23 days Share AF Travel Ideas New…" at bounding box center [311, 153] width 622 height 306
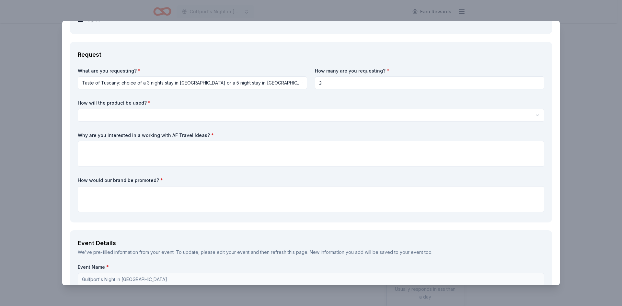
click at [323, 83] on input "3" at bounding box center [429, 82] width 229 height 13
drag, startPoint x: 321, startPoint y: 83, endPoint x: 312, endPoint y: 85, distance: 8.8
click at [315, 85] on input "3" at bounding box center [429, 82] width 229 height 13
type input "2"
click at [94, 114] on html "Gulfport's Night in Italy Earn Rewards Due in 23 days Share AF Travel Ideas New…" at bounding box center [311, 153] width 622 height 306
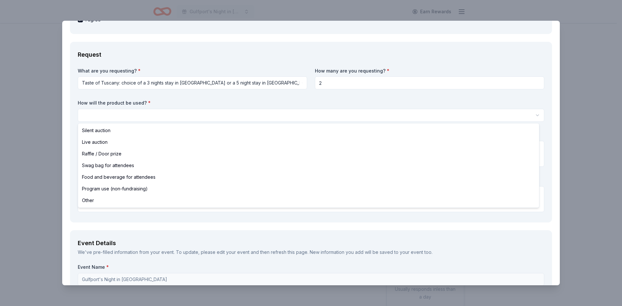
select select "raffleDoorPrize"
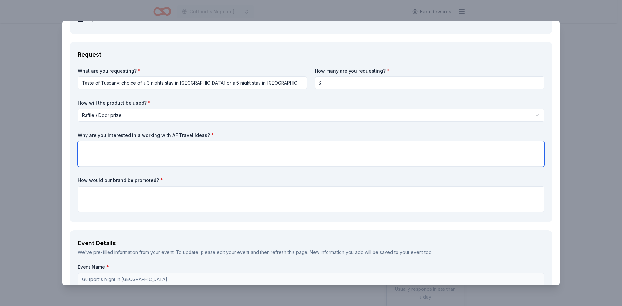
click at [87, 148] on textarea at bounding box center [311, 154] width 467 height 26
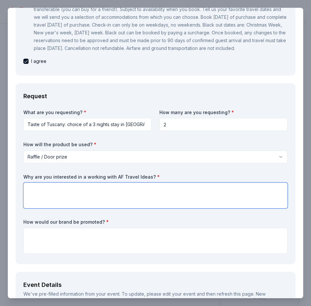
click at [35, 194] on textarea at bounding box center [155, 195] width 264 height 26
paste textarea "The Gulfport Senior Foundation advises and provides services for our growing 50…"
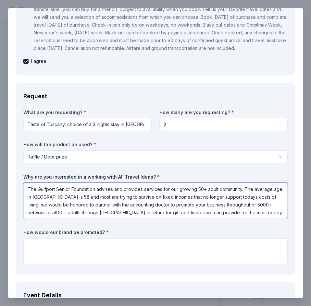
type textarea "The Gulfport Senior Foundation advises and provides services for our growing 50…"
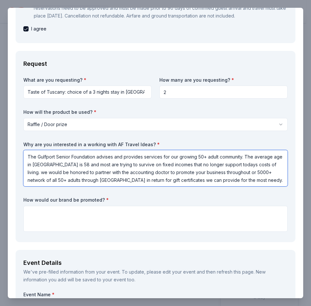
scroll to position [1, 0]
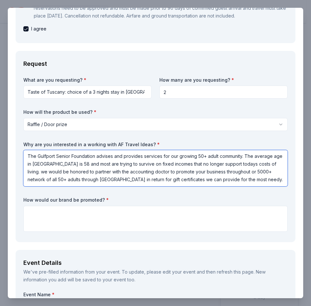
drag, startPoint x: 27, startPoint y: 163, endPoint x: 275, endPoint y: 212, distance: 252.7
click at [275, 212] on div "What are you requesting? * Taste of Tuscany: choice of a 3 nights stay in Flore…" at bounding box center [155, 156] width 264 height 158
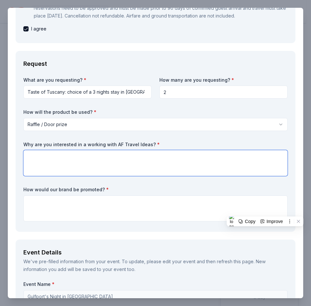
scroll to position [0, 0]
click at [29, 167] on textarea at bounding box center [155, 163] width 264 height 26
paste textarea "The Gulfport Senior Center Foundation supports the growing 50+ adult community …"
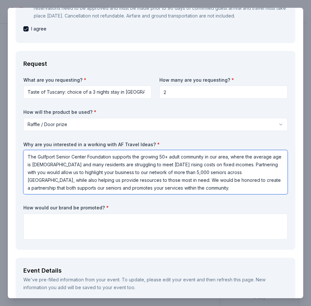
drag, startPoint x: 256, startPoint y: 172, endPoint x: 265, endPoint y: 172, distance: 9.7
click at [265, 172] on textarea "The Gulfport Senior Center Foundation supports the growing 50+ adult community …" at bounding box center [155, 172] width 264 height 44
type textarea "The Gulfport Senior Center Foundation supports the growing 50+ adult community …"
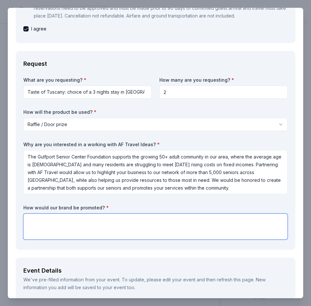
click at [52, 228] on textarea at bounding box center [155, 227] width 264 height 26
click at [30, 228] on textarea at bounding box center [155, 227] width 264 height 26
paste textarea "The Gulfport Senior Center Foundation is a vital hub for social connection, hos…"
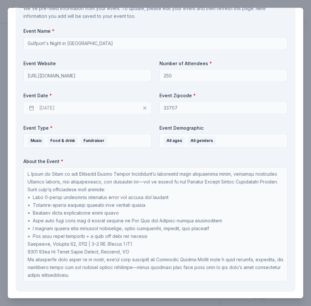
scroll to position [486, 0]
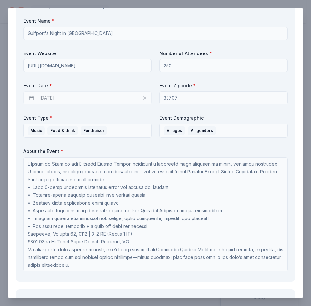
type textarea "The Gulfport Senior Center Foundation is a vital hub for social connection, hos…"
click at [50, 104] on div "[DATE]" at bounding box center [87, 97] width 128 height 13
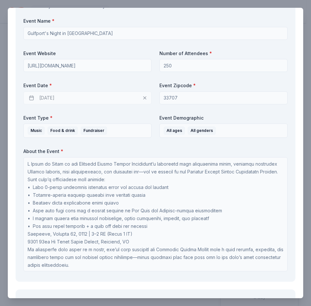
click at [50, 104] on div "[DATE]" at bounding box center [87, 97] width 128 height 13
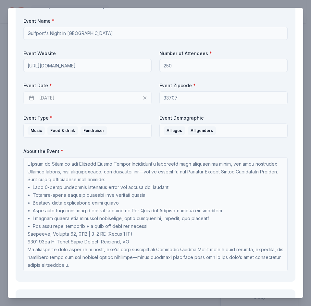
click at [50, 104] on div "[DATE]" at bounding box center [87, 97] width 128 height 13
click at [112, 121] on label "Event Type *" at bounding box center [87, 118] width 128 height 6
click at [143, 104] on div "[DATE]" at bounding box center [87, 97] width 128 height 13
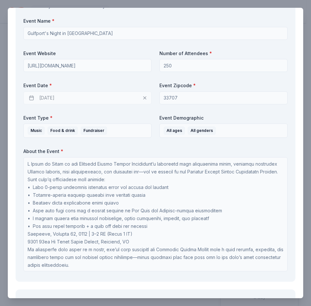
click at [143, 104] on div "[DATE]" at bounding box center [87, 97] width 128 height 13
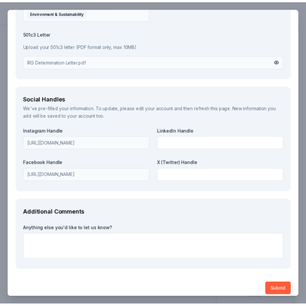
scroll to position [1039, 0]
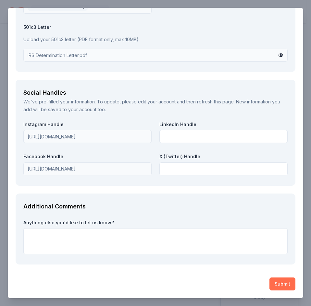
click at [277, 287] on button "Submit" at bounding box center [282, 283] width 26 height 13
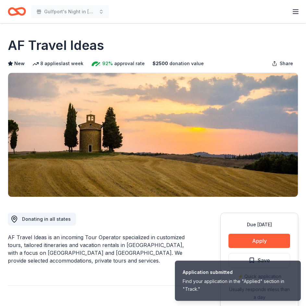
scroll to position [0, 0]
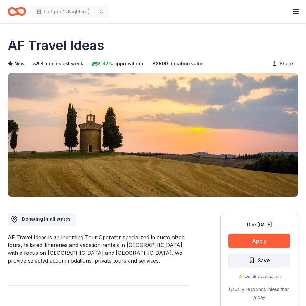
click at [268, 258] on span "Save" at bounding box center [263, 260] width 12 height 8
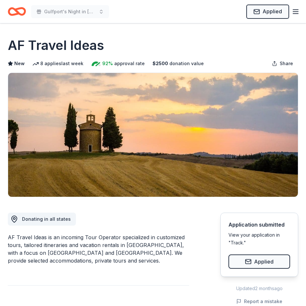
click at [180, 38] on div "AF Travel Ideas" at bounding box center [153, 45] width 290 height 18
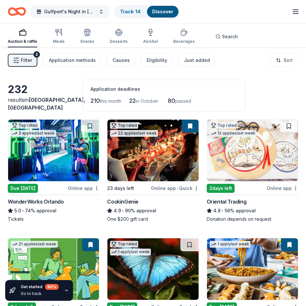
click at [71, 9] on span "Gulfport's Night in [GEOGRAPHIC_DATA] - [DATE]" at bounding box center [70, 12] width 52 height 8
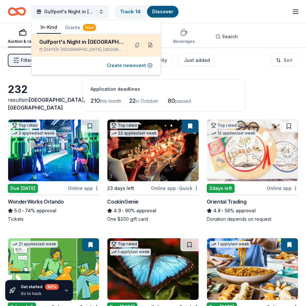
click at [149, 44] on button at bounding box center [150, 45] width 10 height 10
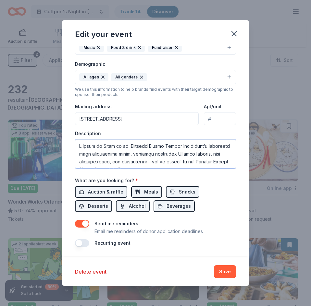
scroll to position [140, 0]
click at [110, 192] on span "Auction & raffle" at bounding box center [105, 192] width 35 height 8
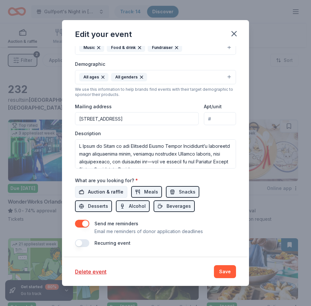
click at [111, 192] on span "Auction & raffle" at bounding box center [105, 192] width 35 height 8
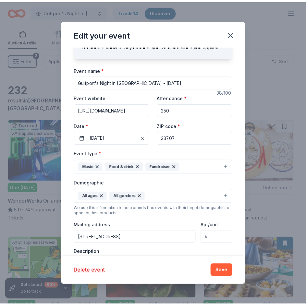
scroll to position [0, 0]
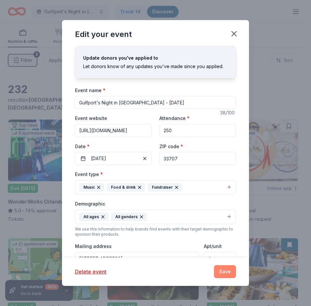
click at [227, 268] on button "Save" at bounding box center [225, 271] width 22 height 13
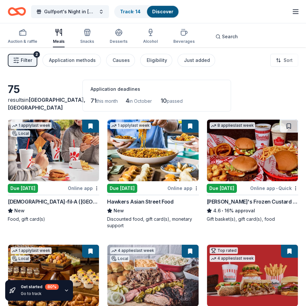
click at [297, 12] on icon "button" at bounding box center [295, 12] width 8 height 8
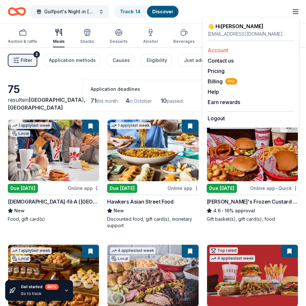
click at [225, 49] on link "Account" at bounding box center [217, 50] width 20 height 6
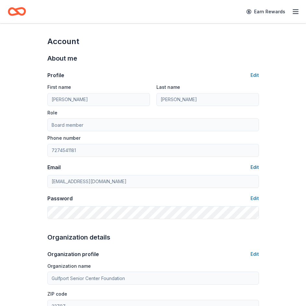
click at [254, 167] on button "Edit" at bounding box center [254, 167] width 8 height 8
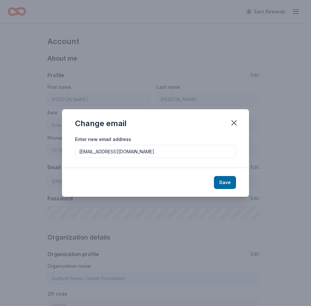
drag, startPoint x: 130, startPoint y: 152, endPoint x: 67, endPoint y: 154, distance: 62.9
click at [67, 154] on div "Enter new email address [EMAIL_ADDRESS][DOMAIN_NAME]" at bounding box center [155, 151] width 187 height 33
type input "[EMAIL_ADDRESS][DOMAIN_NAME]"
click at [227, 182] on button "Save" at bounding box center [225, 182] width 22 height 13
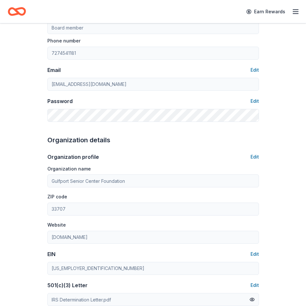
type input "[EMAIL_ADDRESS][DOMAIN_NAME]"
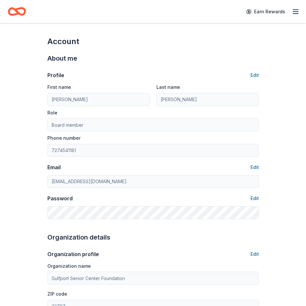
click at [293, 13] on icon "button" at bounding box center [295, 12] width 8 height 8
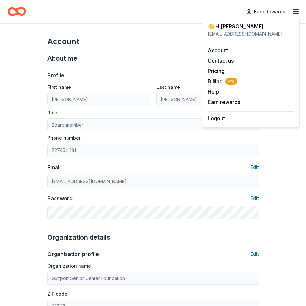
click at [152, 52] on div "About me Profile Edit First name [PERSON_NAME] Last name [PERSON_NAME] Role Boa…" at bounding box center [152, 136] width 211 height 179
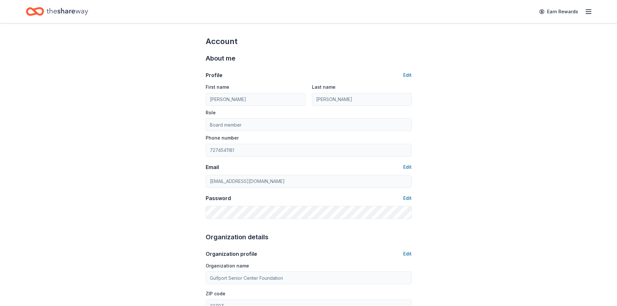
click at [65, 8] on icon "Home" at bounding box center [67, 11] width 41 height 13
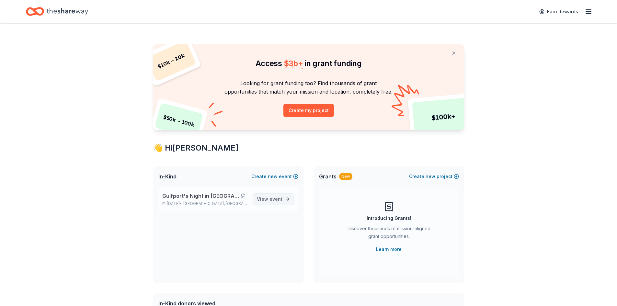
click at [267, 197] on span "View event" at bounding box center [270, 199] width 26 height 8
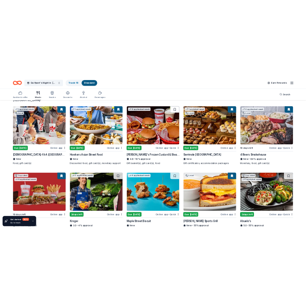
scroll to position [65, 0]
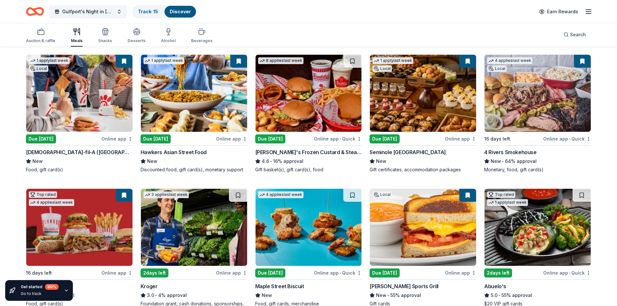
click at [111, 135] on div "Online app" at bounding box center [116, 139] width 31 height 8
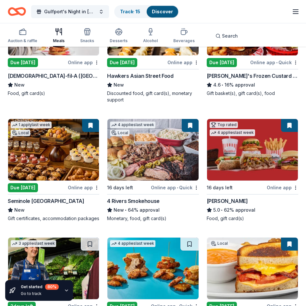
scroll to position [130, 0]
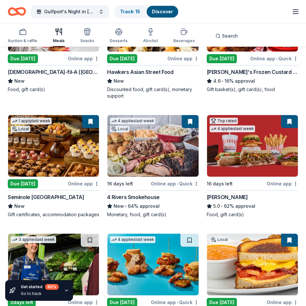
click at [81, 182] on div "Online app" at bounding box center [83, 184] width 31 height 8
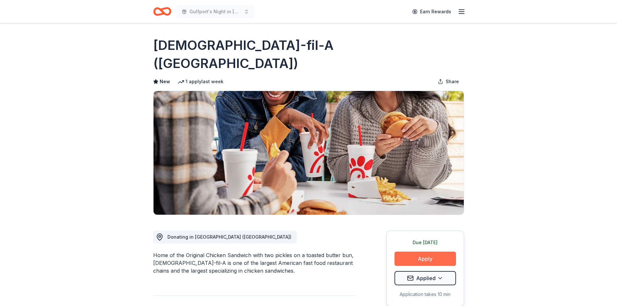
click at [424, 252] on button "Apply" at bounding box center [426, 259] width 62 height 14
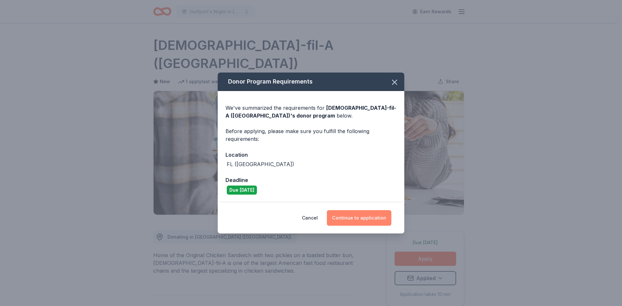
click at [371, 222] on button "Continue to application" at bounding box center [359, 218] width 65 height 16
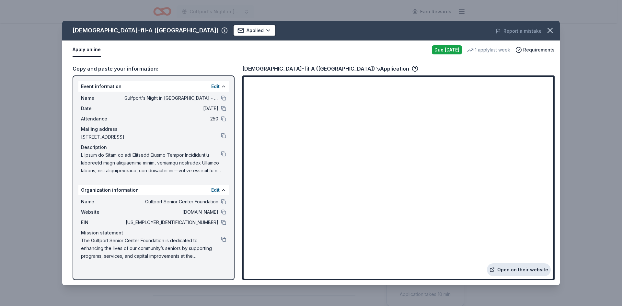
click at [534, 268] on link "Open on their website" at bounding box center [519, 270] width 64 height 13
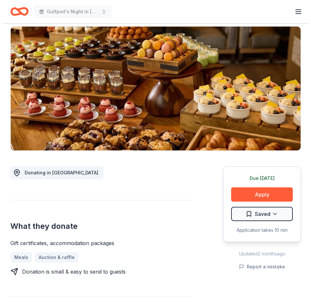
scroll to position [65, 0]
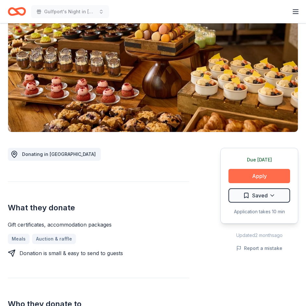
click at [259, 183] on button "Apply" at bounding box center [259, 176] width 62 height 14
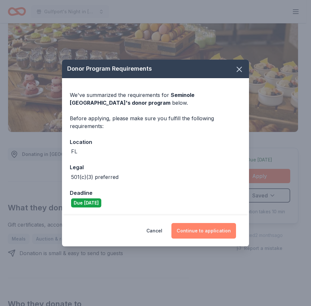
click at [207, 230] on button "Continue to application" at bounding box center [203, 231] width 65 height 16
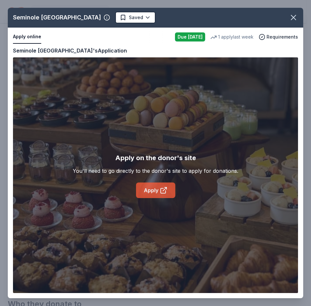
click at [158, 189] on link "Apply" at bounding box center [155, 190] width 39 height 16
